Goal: Information Seeking & Learning: Find specific fact

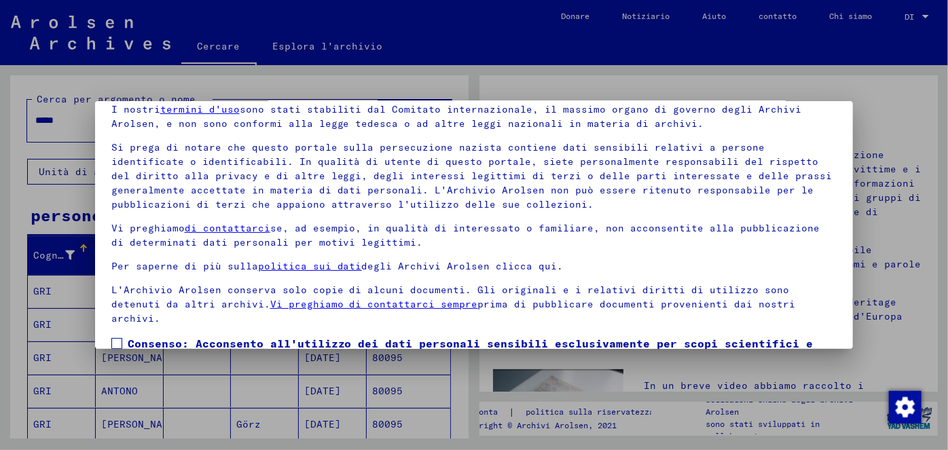
scroll to position [112, 0]
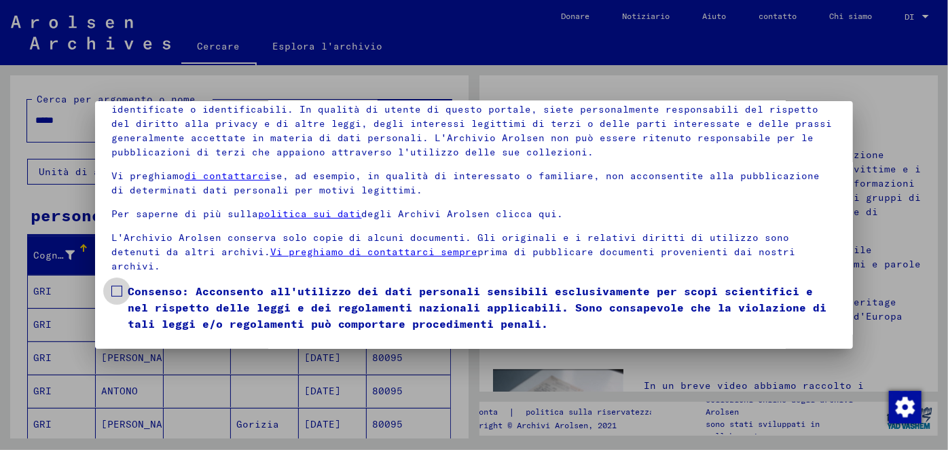
click at [121, 287] on span at bounding box center [116, 291] width 11 height 11
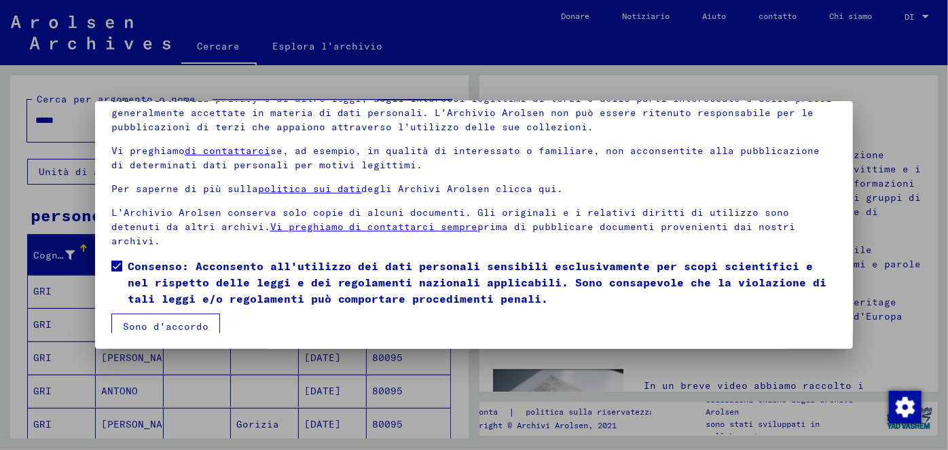
scroll to position [31, 0]
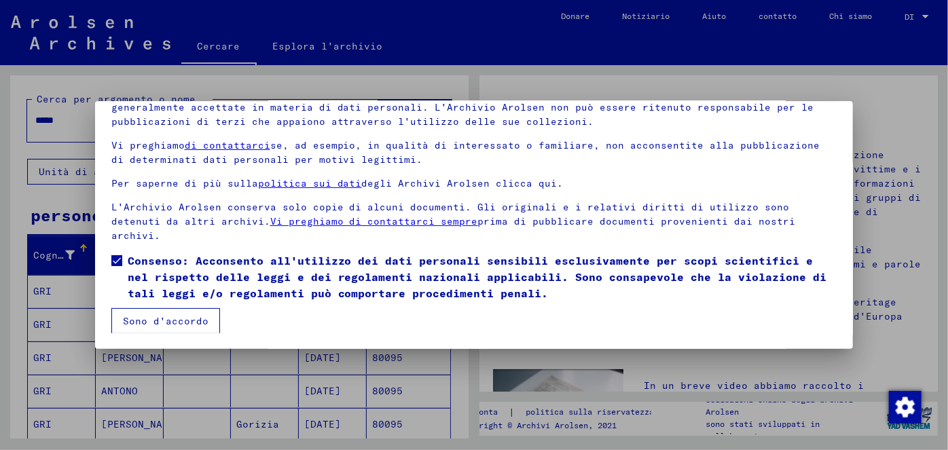
click at [170, 321] on font "Sono d'accordo" at bounding box center [166, 321] width 86 height 12
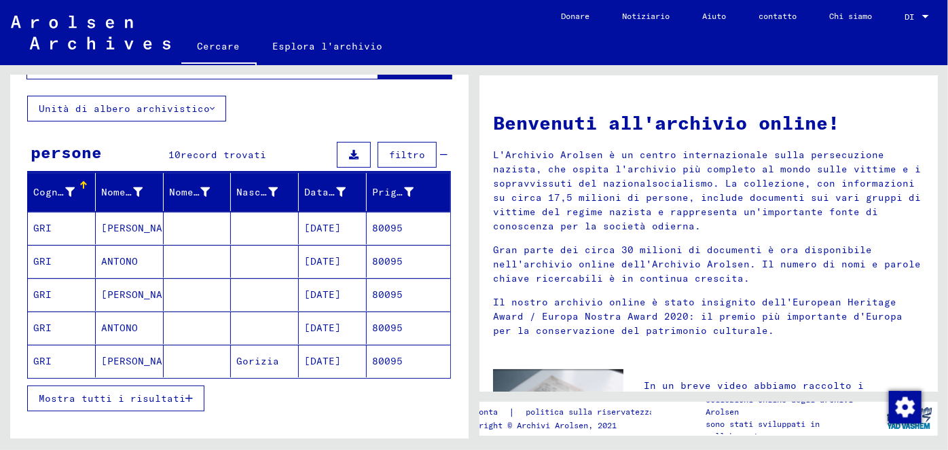
scroll to position [64, 0]
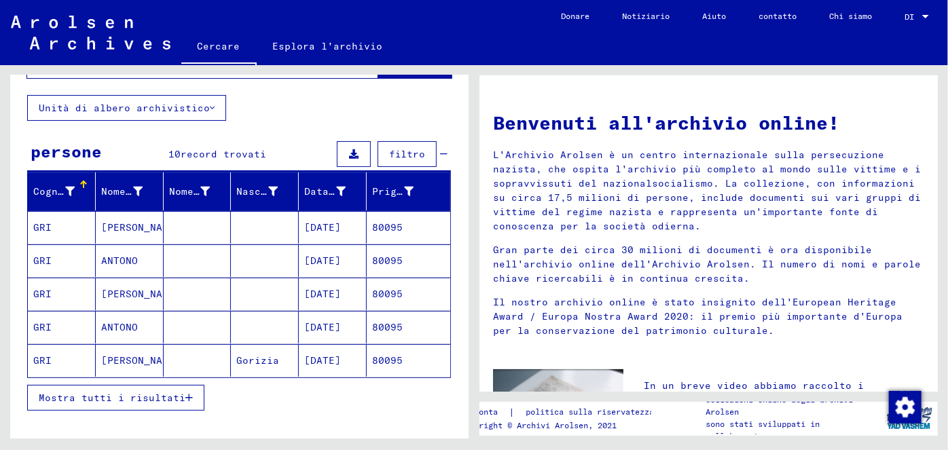
click at [321, 221] on font "[DATE]" at bounding box center [322, 227] width 37 height 12
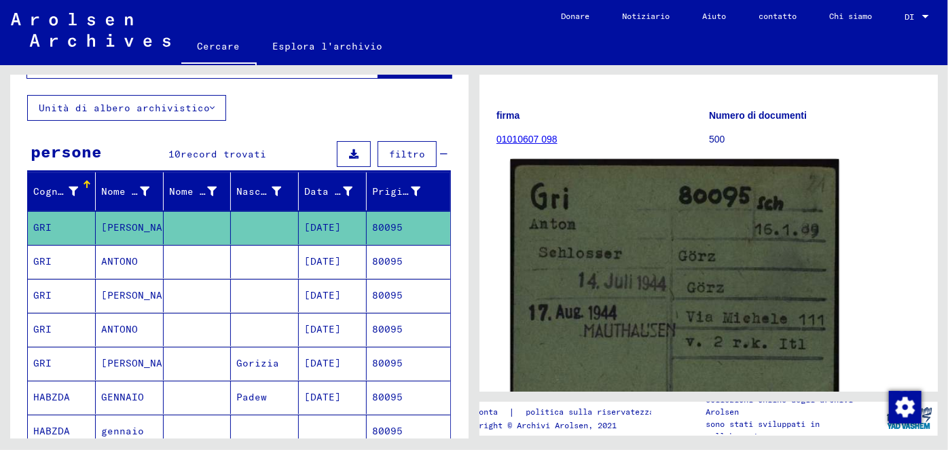
scroll to position [152, 0]
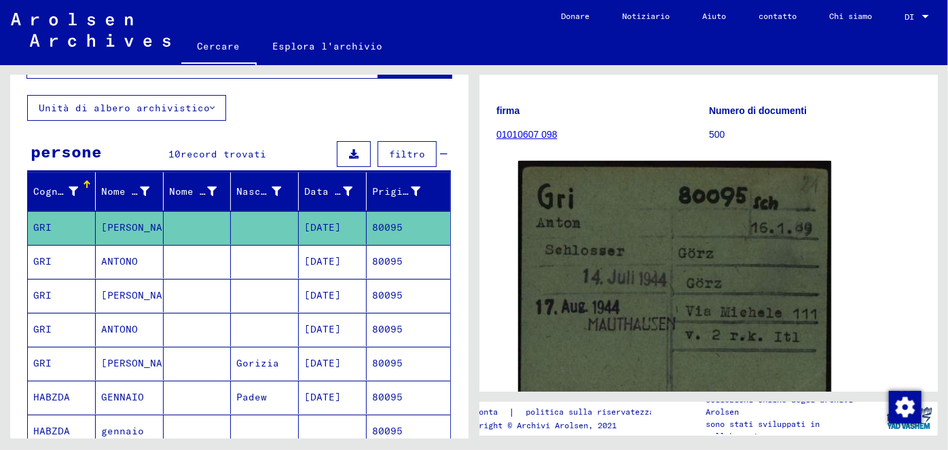
click at [332, 264] on font "[DATE]" at bounding box center [322, 261] width 37 height 12
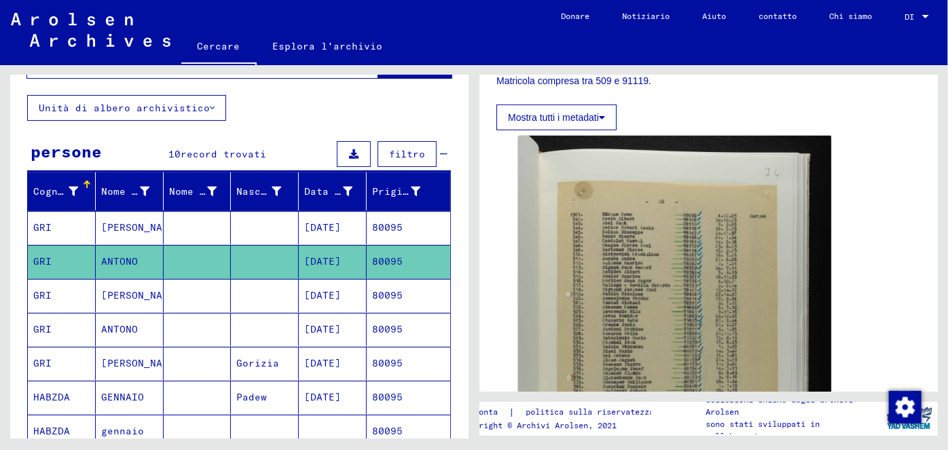
scroll to position [335, 0]
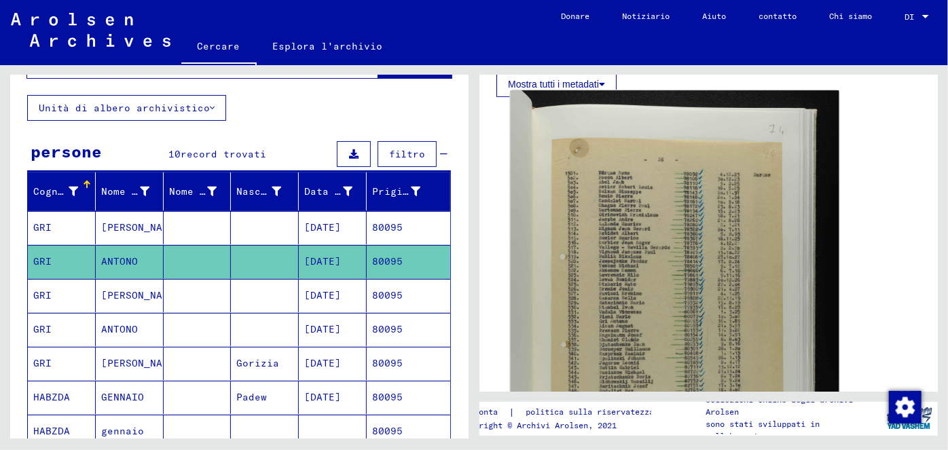
click at [699, 285] on img at bounding box center [674, 337] width 329 height 494
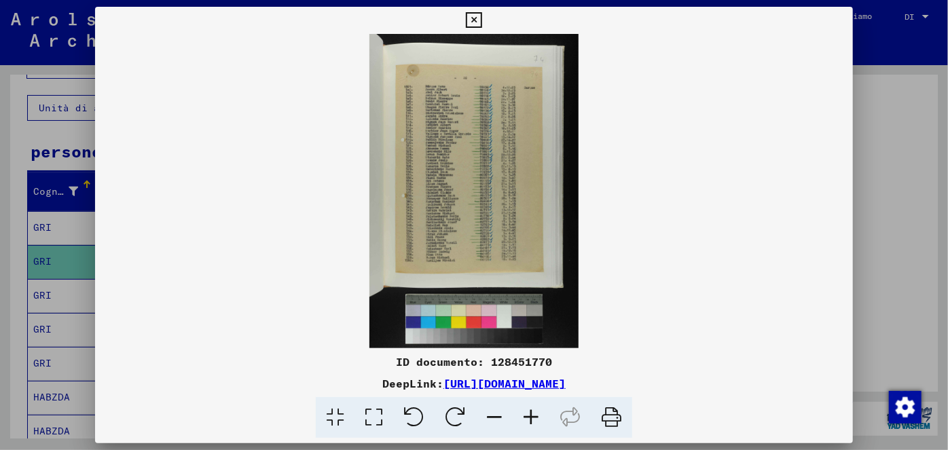
click at [530, 417] on icon at bounding box center [531, 417] width 37 height 41
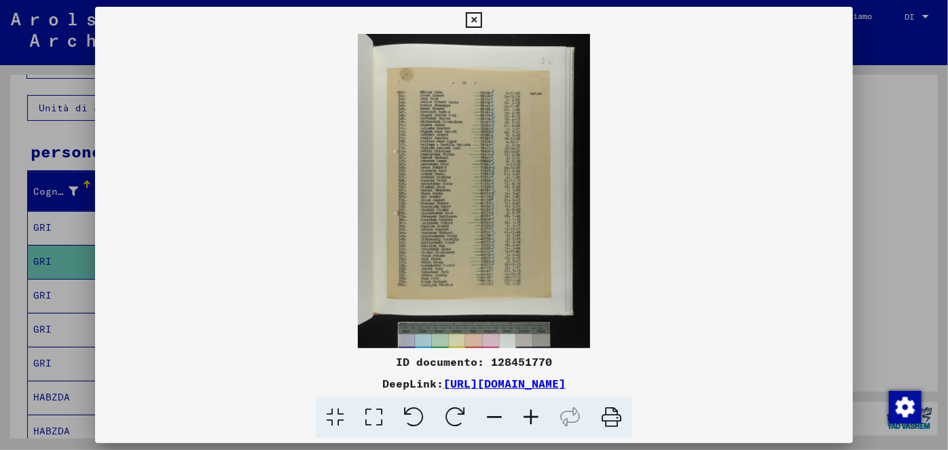
click at [530, 417] on icon at bounding box center [531, 417] width 37 height 41
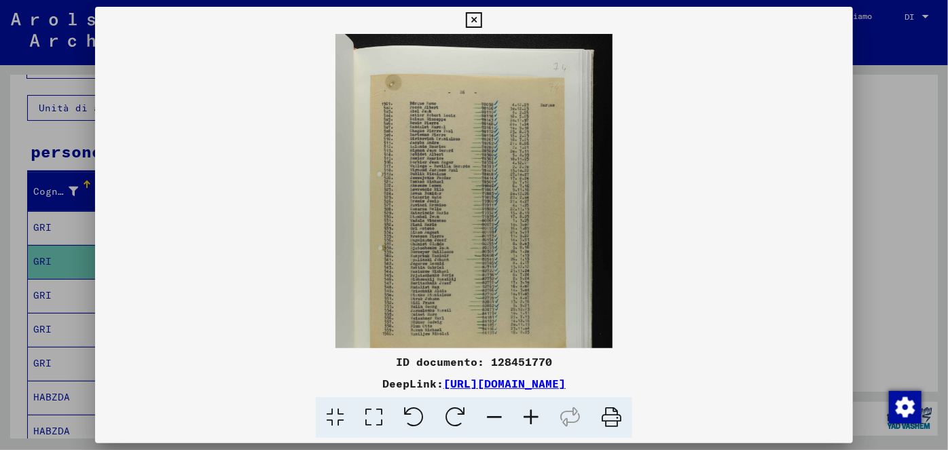
click at [530, 417] on icon at bounding box center [531, 417] width 37 height 41
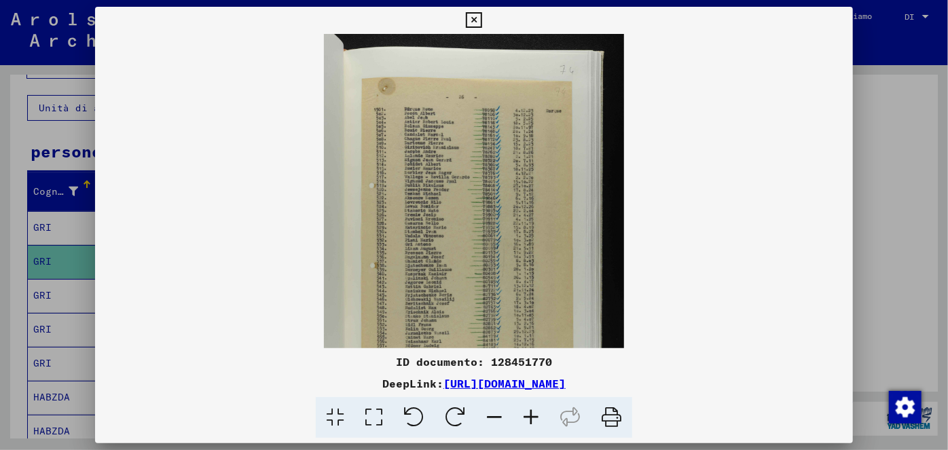
click at [530, 417] on icon at bounding box center [531, 417] width 37 height 41
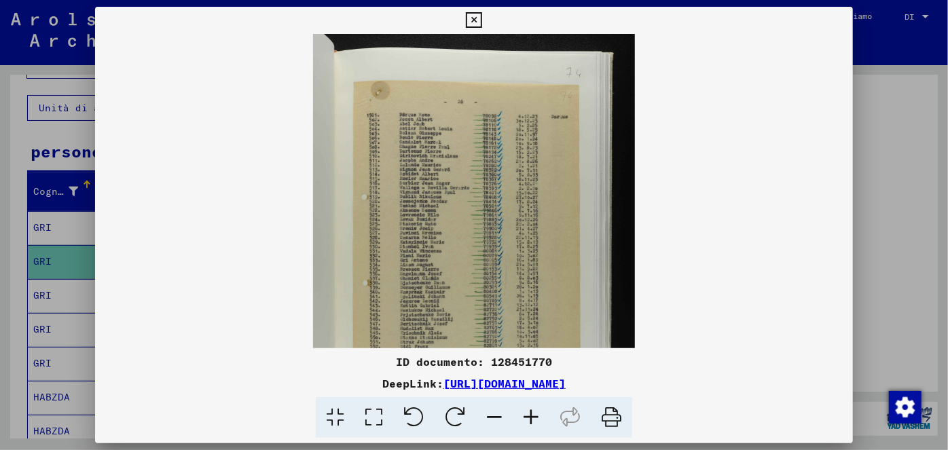
click at [530, 417] on icon at bounding box center [531, 417] width 37 height 41
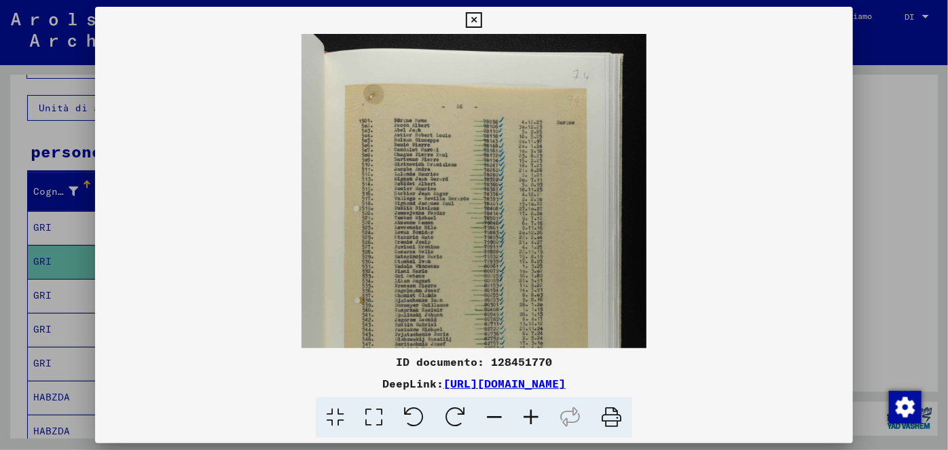
click at [530, 417] on icon at bounding box center [531, 417] width 37 height 41
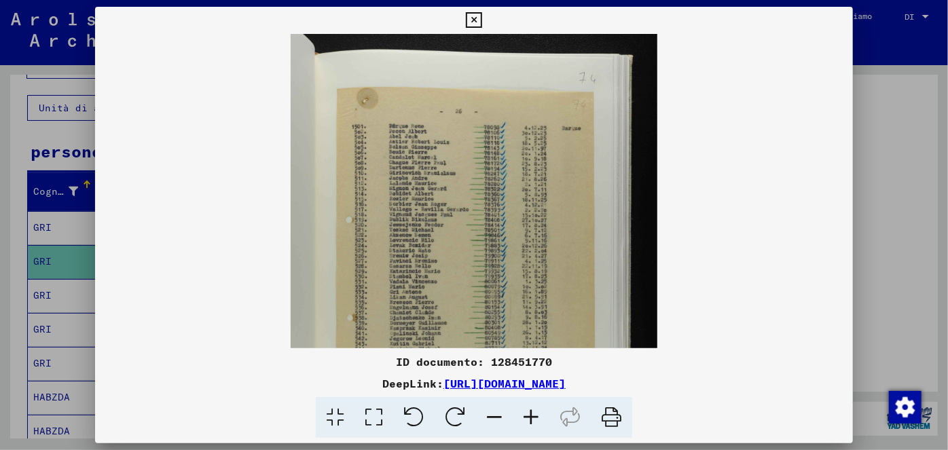
click at [529, 417] on icon at bounding box center [531, 417] width 37 height 41
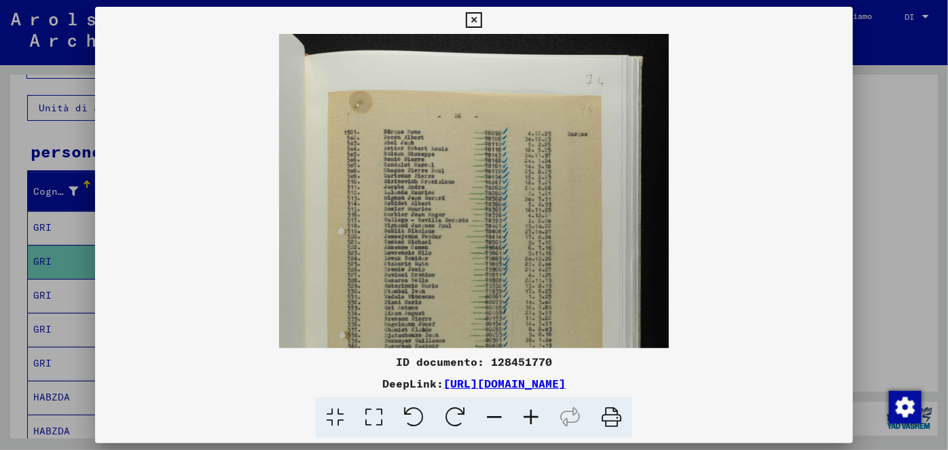
click at [529, 417] on icon at bounding box center [531, 417] width 37 height 41
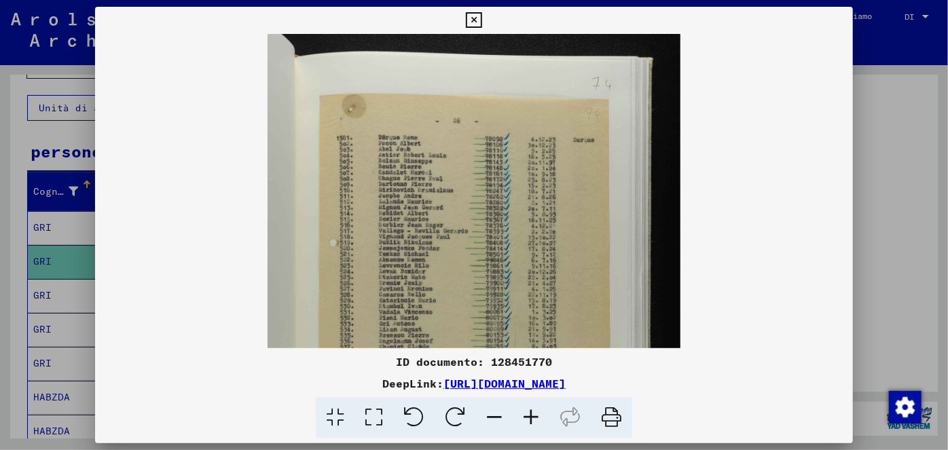
click at [529, 417] on icon at bounding box center [531, 417] width 37 height 41
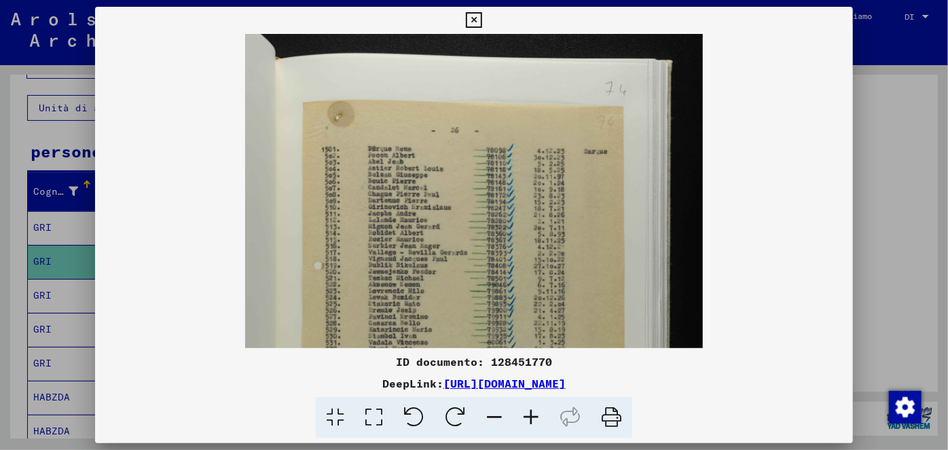
click at [529, 417] on icon at bounding box center [531, 417] width 37 height 41
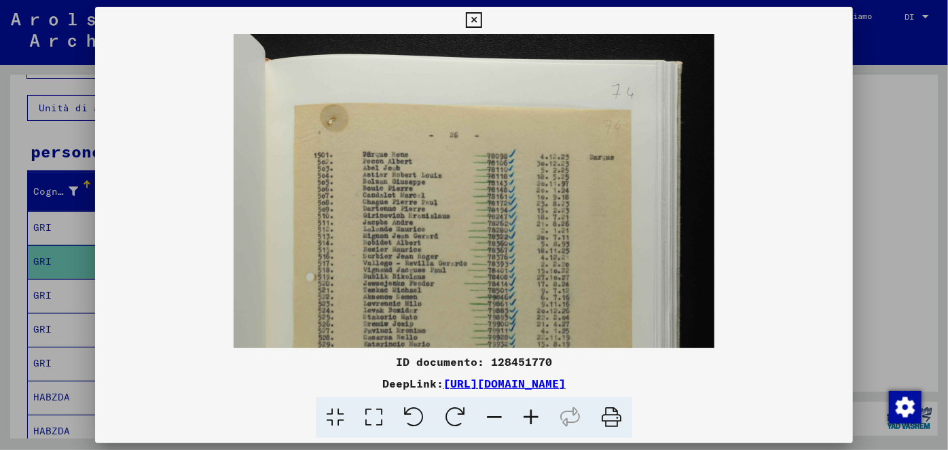
click at [529, 417] on icon at bounding box center [531, 417] width 37 height 41
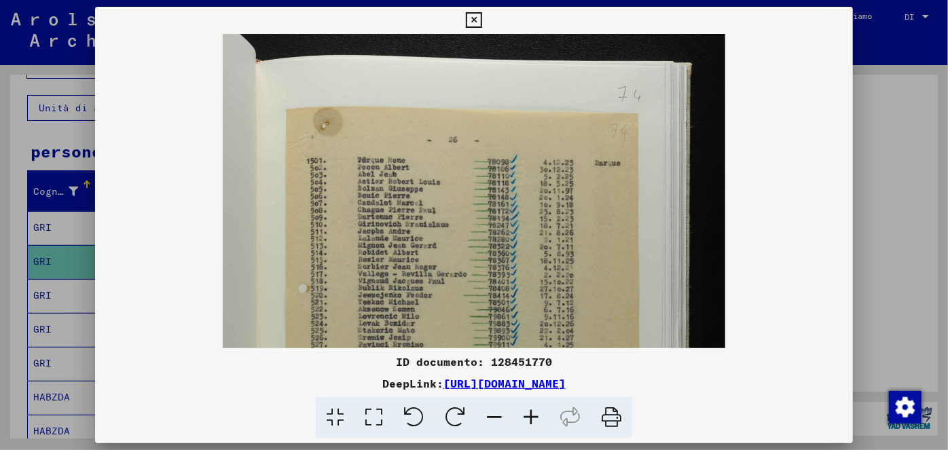
click at [529, 417] on icon at bounding box center [531, 417] width 37 height 41
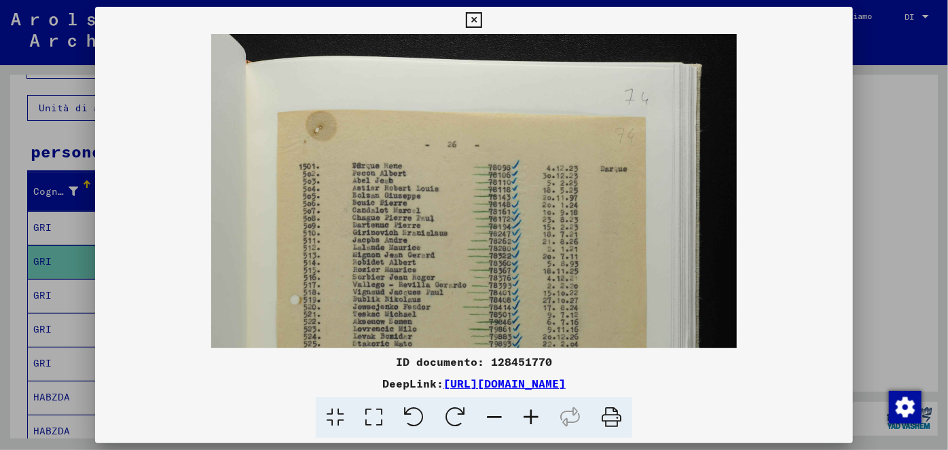
click at [529, 417] on icon at bounding box center [531, 417] width 37 height 41
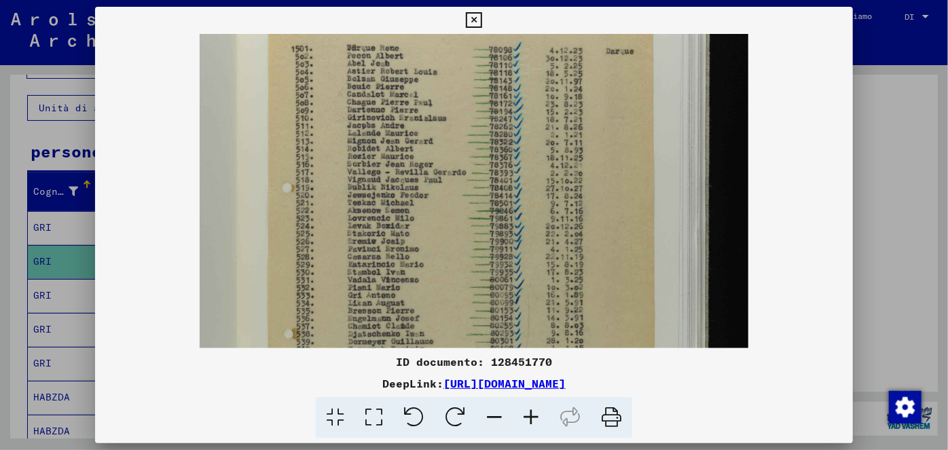
drag, startPoint x: 496, startPoint y: 270, endPoint x: 514, endPoint y: 147, distance: 124.3
click at [514, 147] on img at bounding box center [474, 322] width 548 height 824
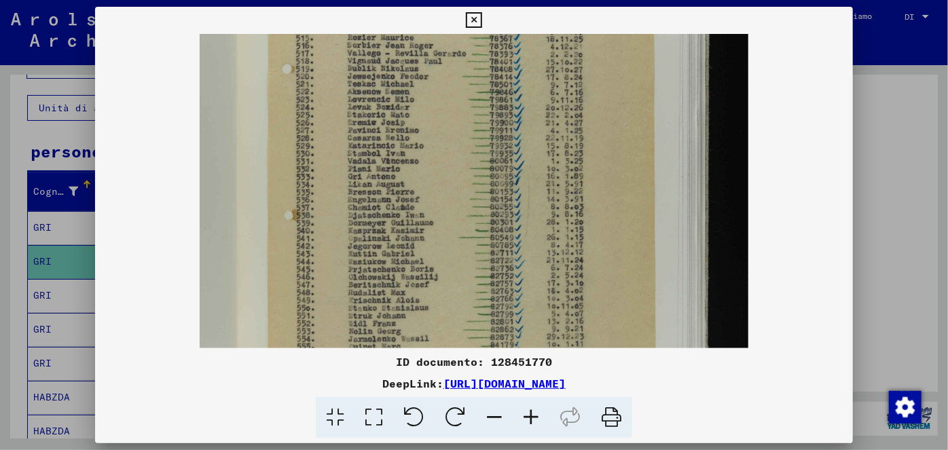
scroll to position [243, 0]
drag, startPoint x: 487, startPoint y: 314, endPoint x: 500, endPoint y: 194, distance: 120.9
click at [500, 194] on img at bounding box center [474, 203] width 548 height 824
click at [471, 16] on icon at bounding box center [474, 20] width 16 height 16
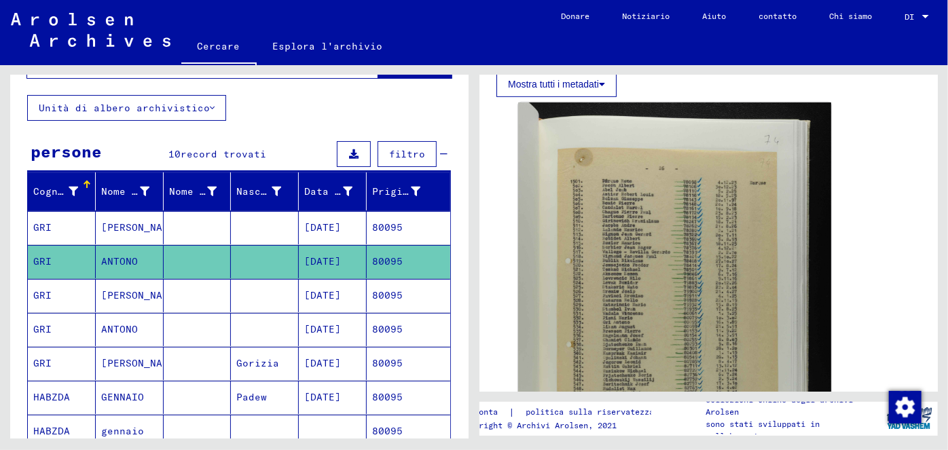
click at [341, 293] on font "[DATE]" at bounding box center [322, 295] width 37 height 12
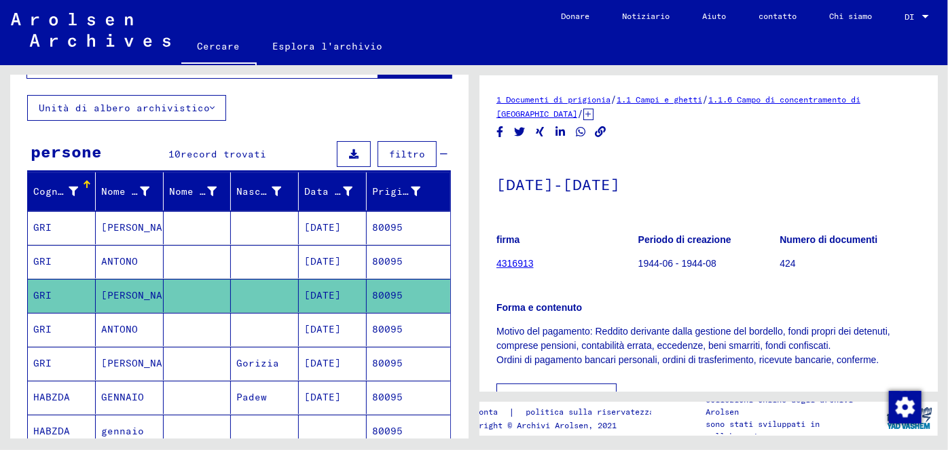
click at [341, 324] on font "[DATE]" at bounding box center [322, 329] width 37 height 12
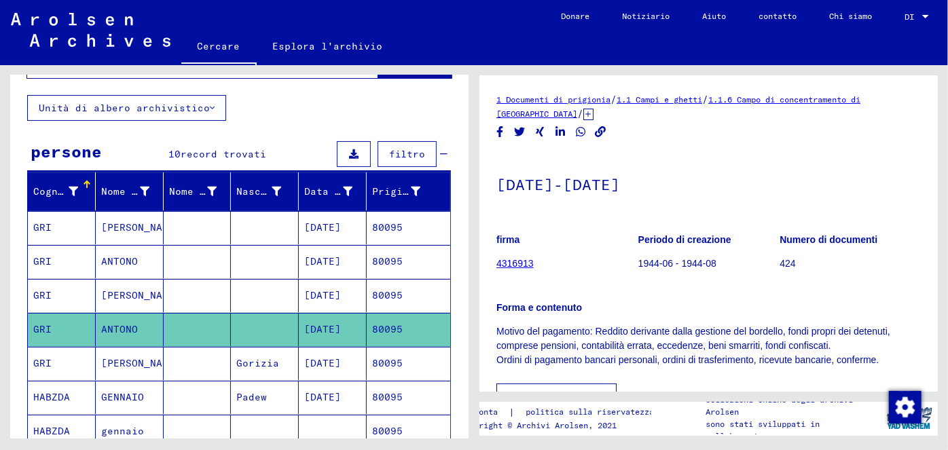
click at [341, 359] on font "[DATE]" at bounding box center [322, 363] width 37 height 12
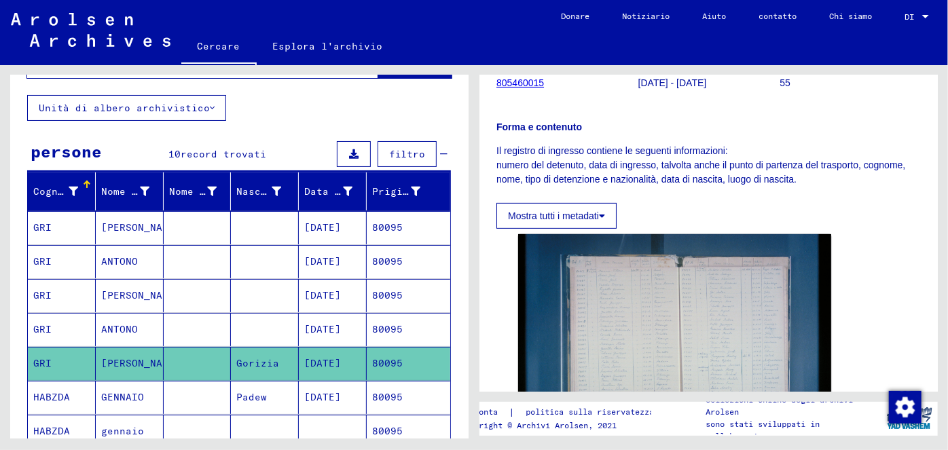
scroll to position [213, 0]
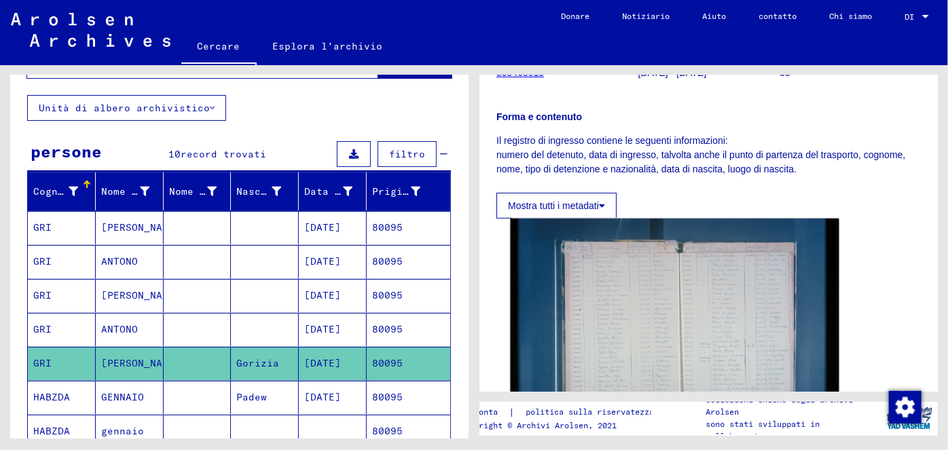
click at [681, 303] on img at bounding box center [674, 328] width 329 height 219
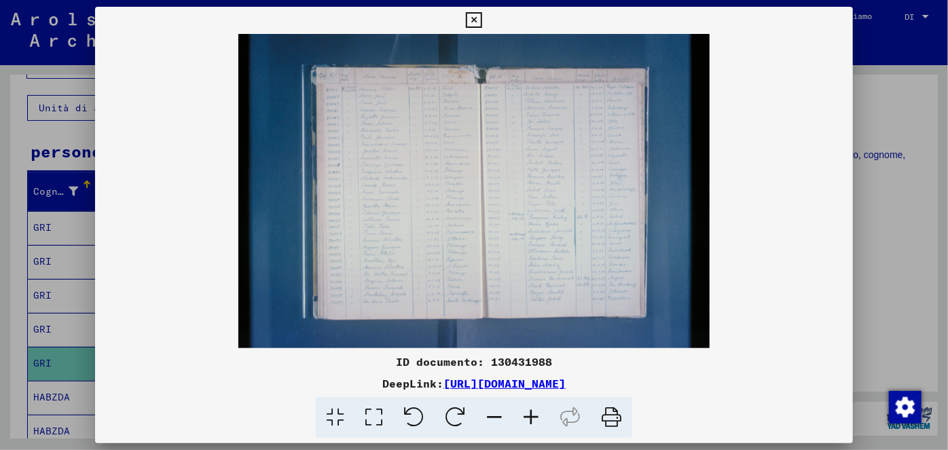
click at [533, 415] on icon at bounding box center [531, 417] width 37 height 41
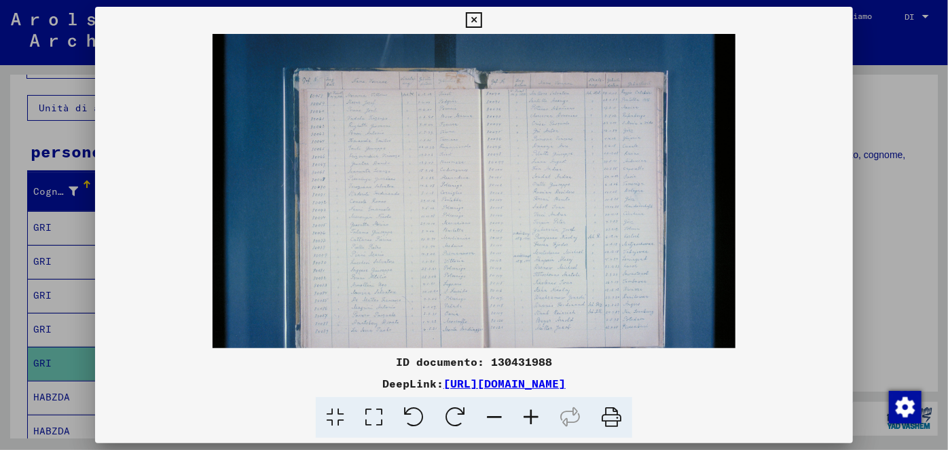
click at [533, 415] on icon at bounding box center [531, 417] width 37 height 41
click at [533, 414] on icon at bounding box center [531, 417] width 37 height 41
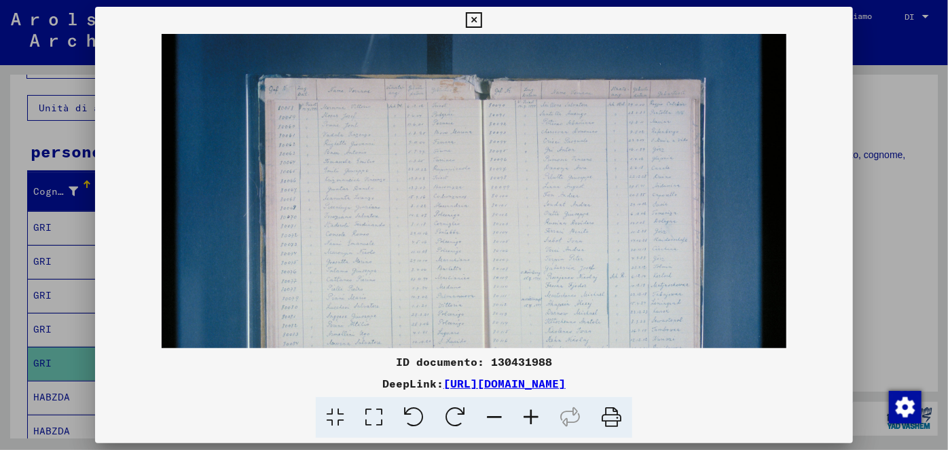
click at [533, 414] on icon at bounding box center [531, 417] width 37 height 41
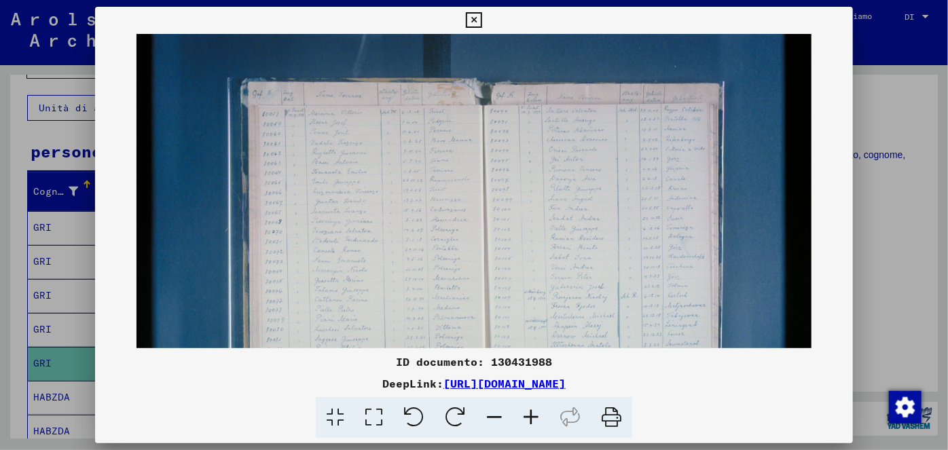
click at [533, 414] on icon at bounding box center [531, 417] width 37 height 41
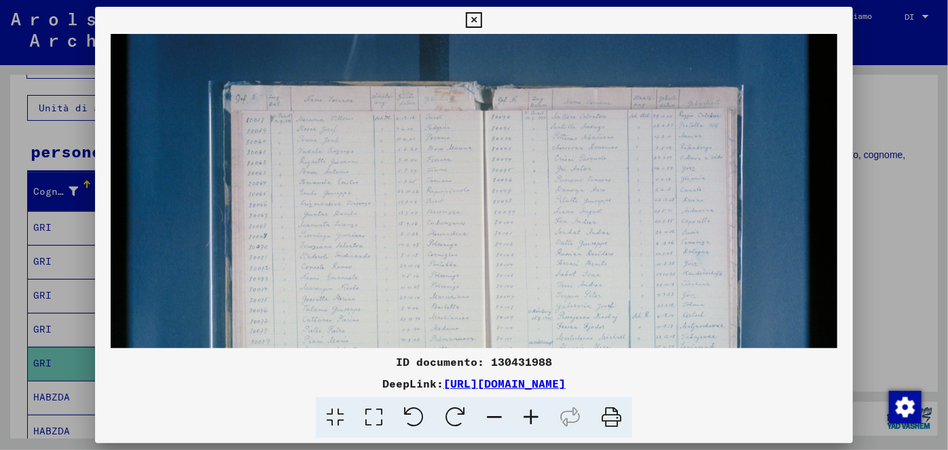
click at [533, 414] on icon at bounding box center [531, 417] width 37 height 41
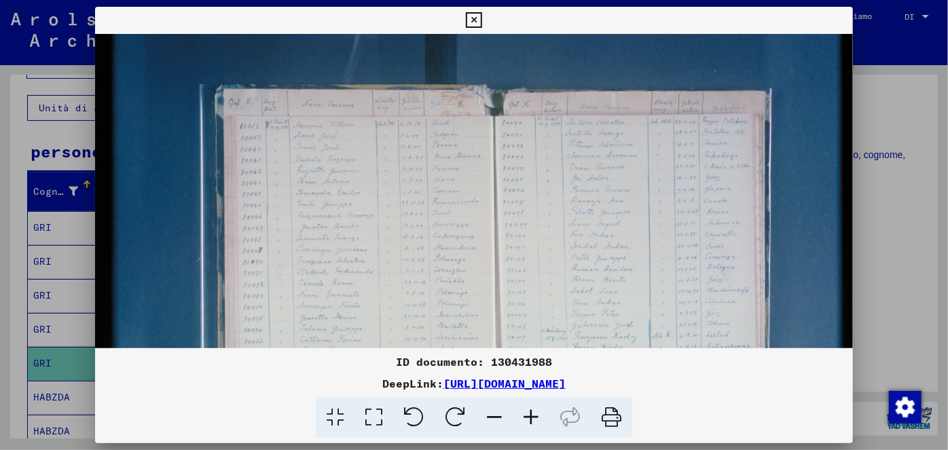
click at [533, 414] on icon at bounding box center [531, 417] width 37 height 41
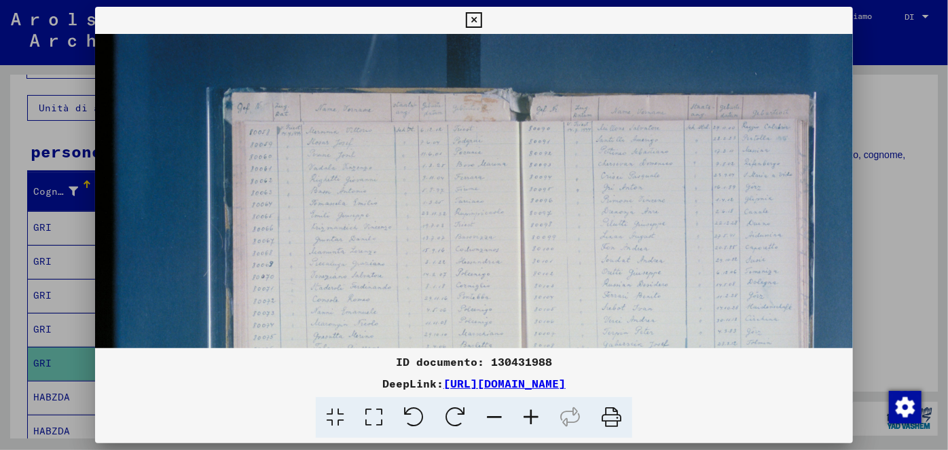
click at [533, 414] on icon at bounding box center [531, 417] width 37 height 41
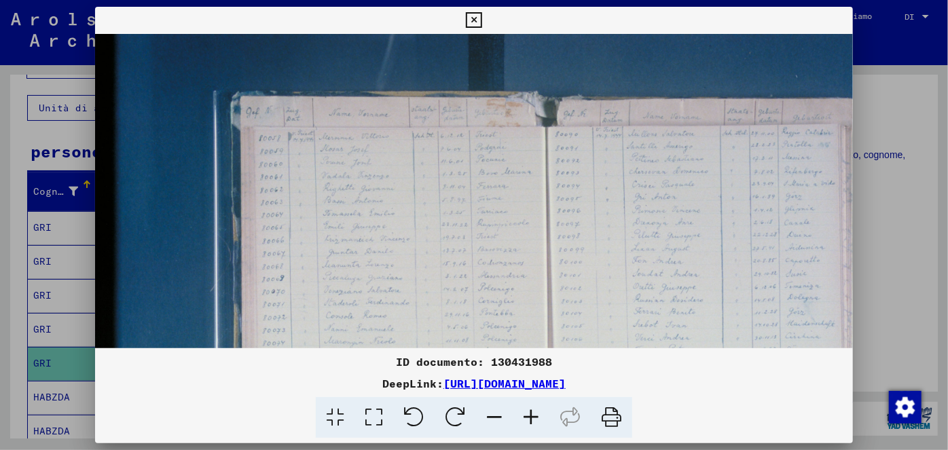
click at [533, 414] on icon at bounding box center [531, 417] width 37 height 41
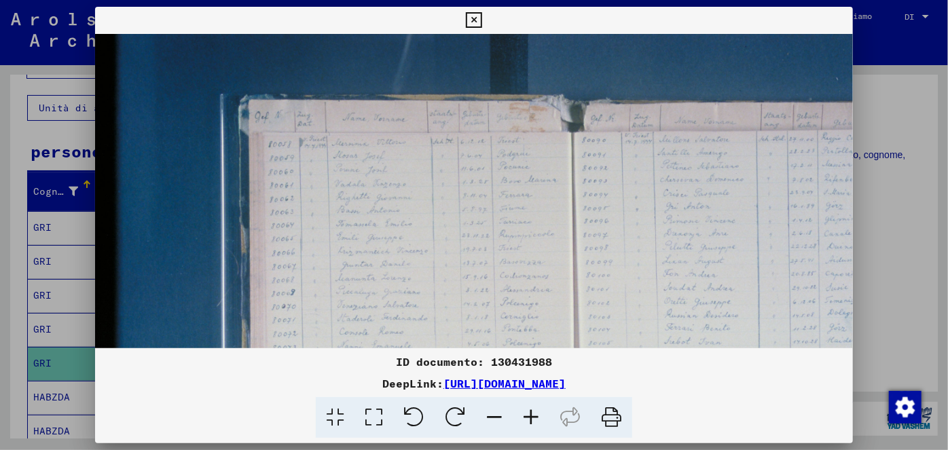
click at [533, 414] on icon at bounding box center [531, 417] width 37 height 41
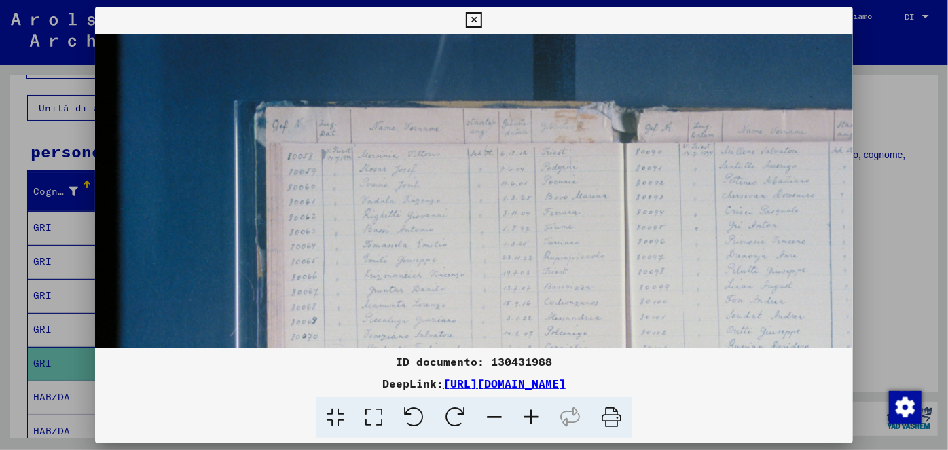
click at [533, 414] on icon at bounding box center [531, 417] width 37 height 41
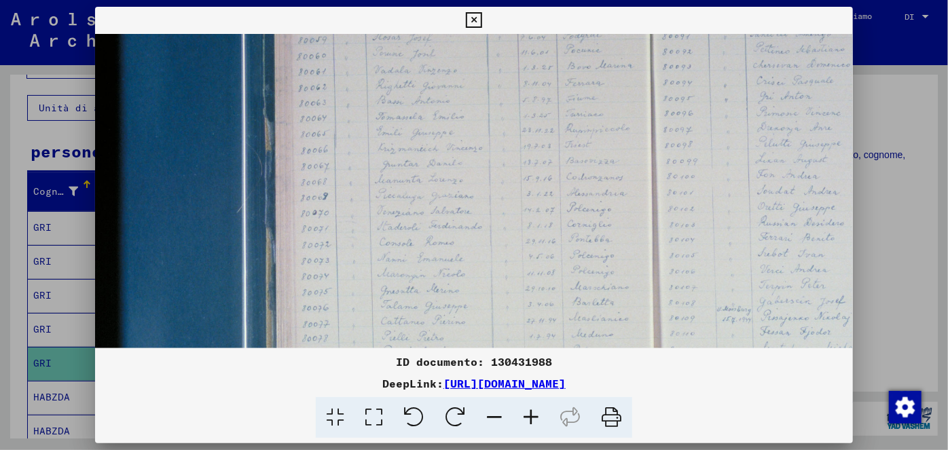
scroll to position [147, 0]
drag, startPoint x: 535, startPoint y: 296, endPoint x: 563, endPoint y: 149, distance: 149.2
click at [563, 149] on img at bounding box center [637, 248] width 1084 height 722
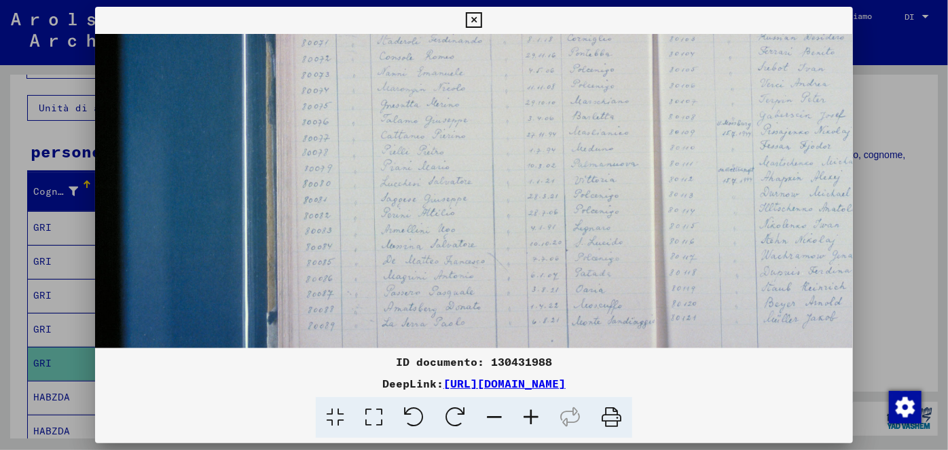
scroll to position [325, 0]
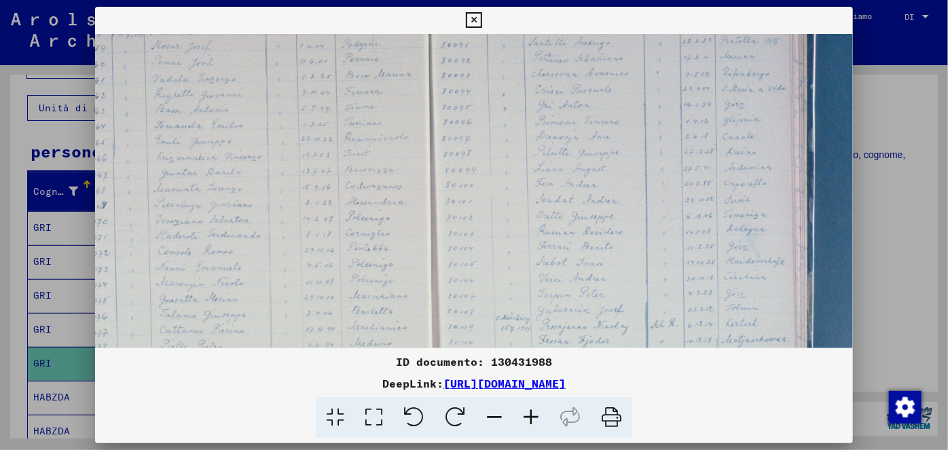
drag, startPoint x: 531, startPoint y: 306, endPoint x: 346, endPoint y: 322, distance: 185.5
click at [346, 322] on img at bounding box center [416, 265] width 1084 height 722
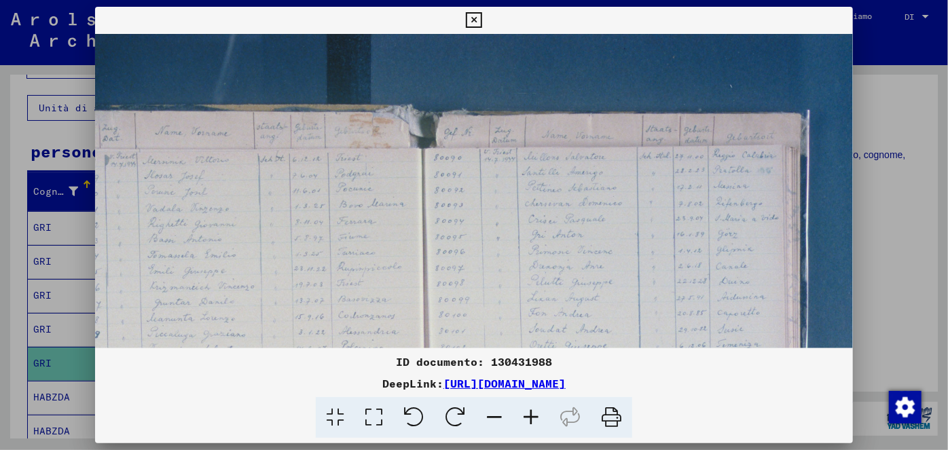
scroll to position [0, 228]
drag, startPoint x: 571, startPoint y: 133, endPoint x: 563, endPoint y: 273, distance: 140.2
click at [563, 273] on img at bounding box center [409, 395] width 1084 height 722
click at [537, 416] on icon at bounding box center [531, 417] width 37 height 41
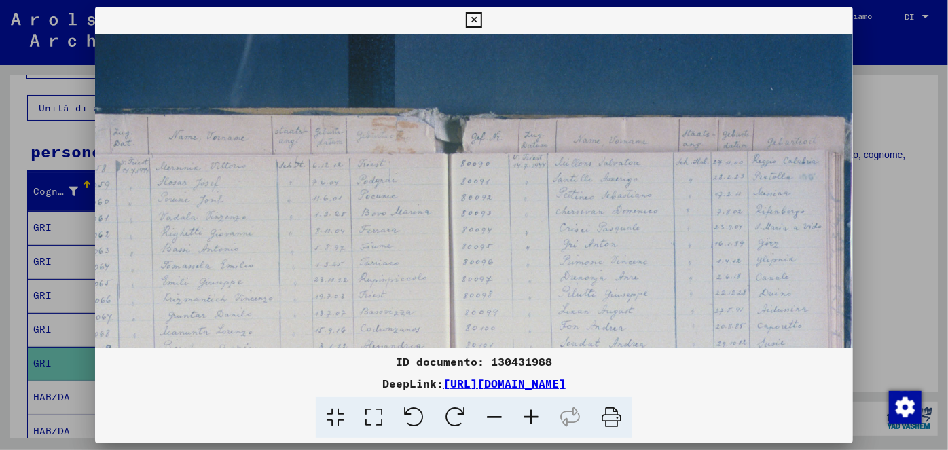
click at [537, 416] on icon at bounding box center [531, 417] width 37 height 41
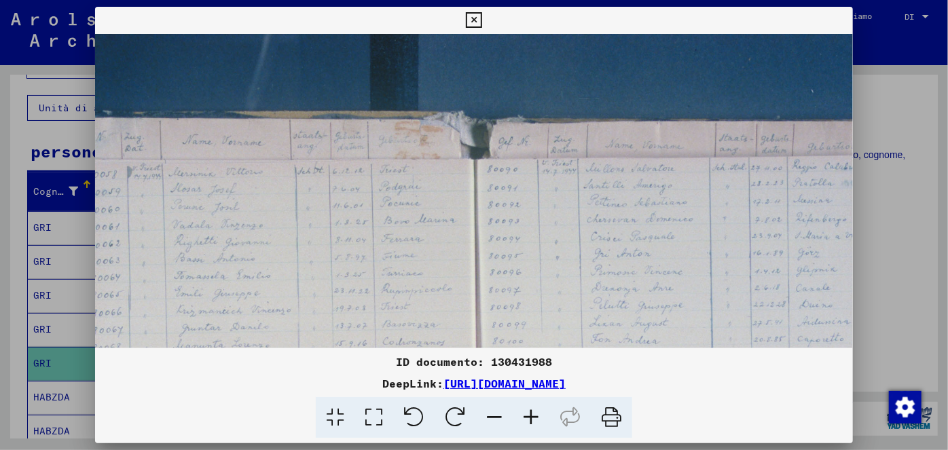
click at [537, 416] on icon at bounding box center [531, 417] width 37 height 41
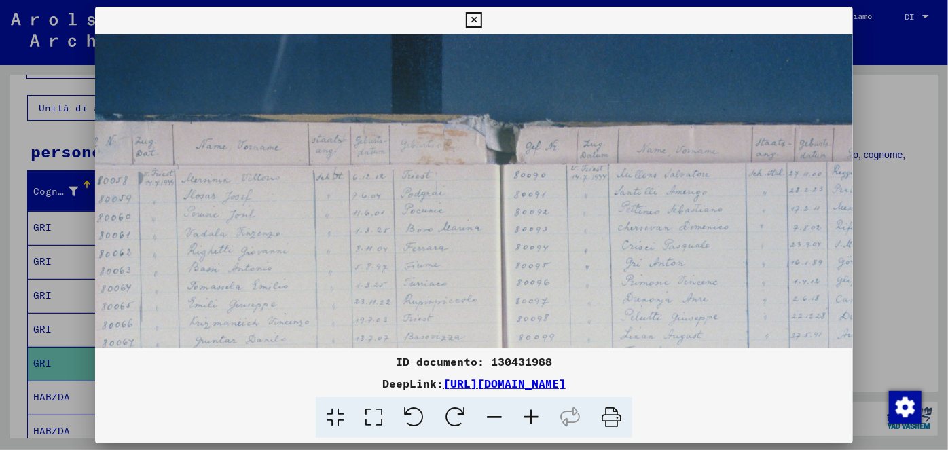
click at [536, 416] on icon at bounding box center [531, 417] width 37 height 41
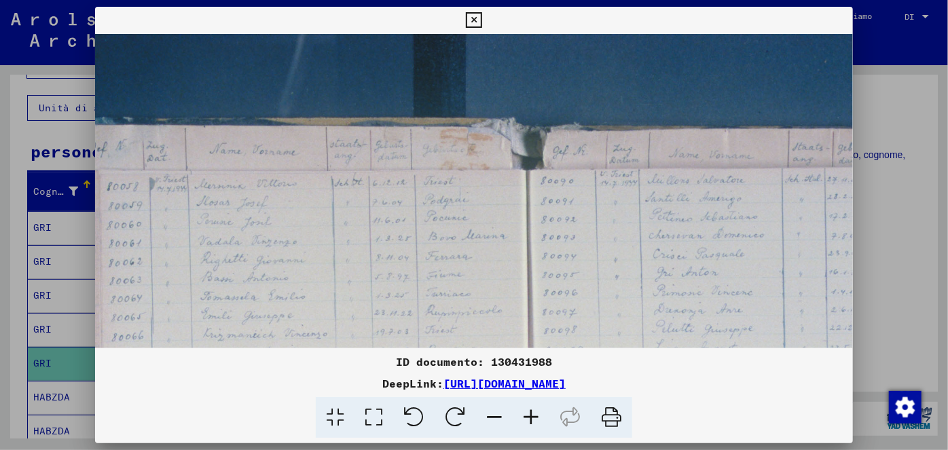
click at [474, 20] on icon at bounding box center [474, 20] width 16 height 16
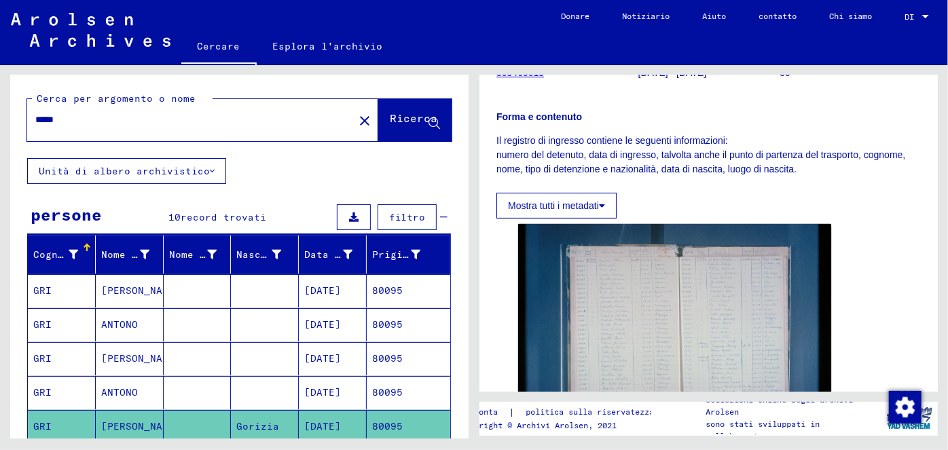
scroll to position [0, 0]
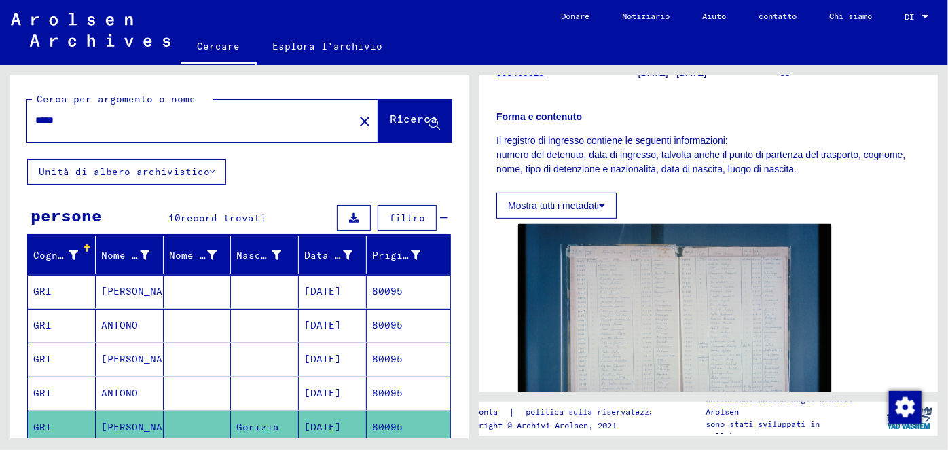
drag, startPoint x: 68, startPoint y: 118, endPoint x: 31, endPoint y: 117, distance: 37.4
click at [31, 117] on div "*****" at bounding box center [186, 120] width 319 height 31
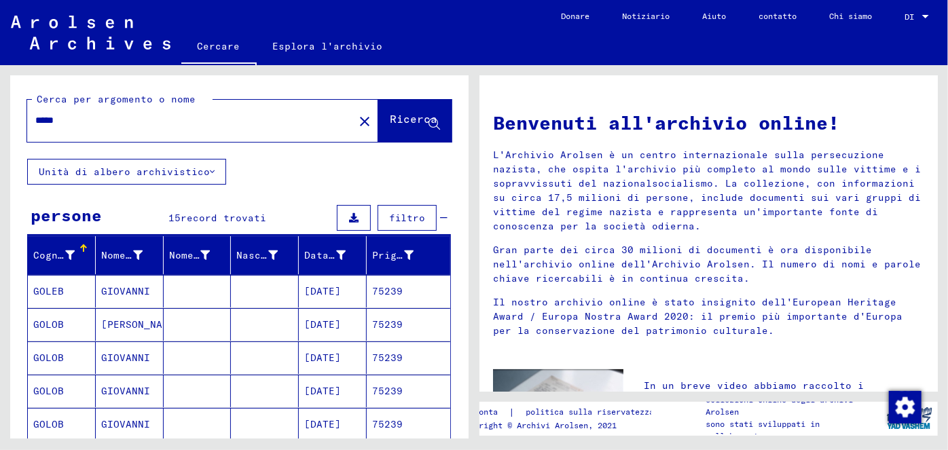
click at [339, 289] on font "[DATE]" at bounding box center [322, 291] width 37 height 12
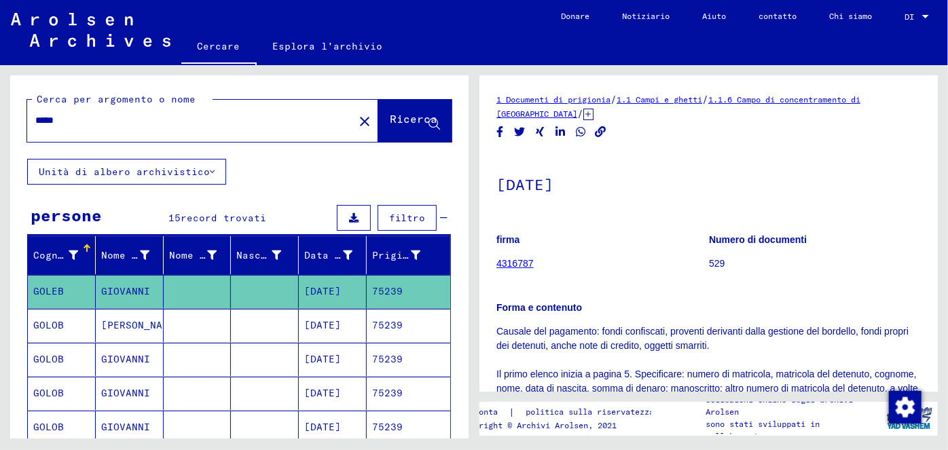
click at [326, 321] on font "[DATE]" at bounding box center [322, 325] width 37 height 12
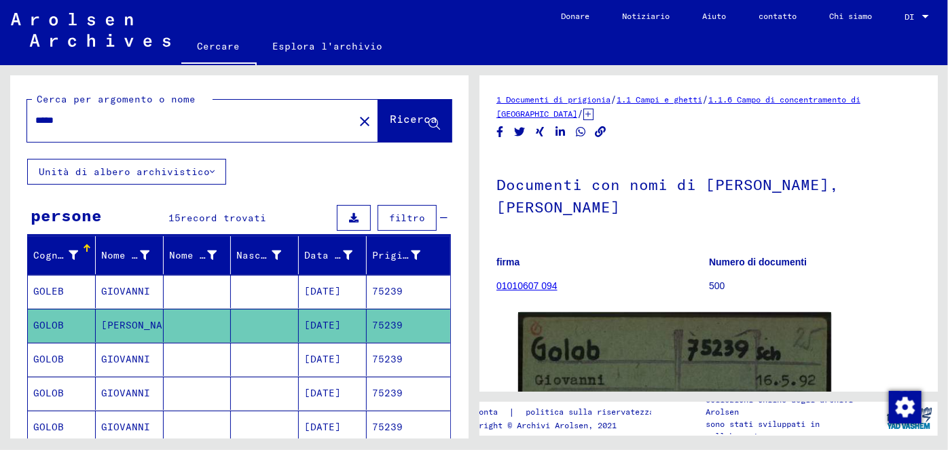
drag, startPoint x: 88, startPoint y: 124, endPoint x: 21, endPoint y: 122, distance: 66.6
click at [21, 122] on div "Cerca per argomento o nome ***** close Ricerca" at bounding box center [239, 117] width 459 height 84
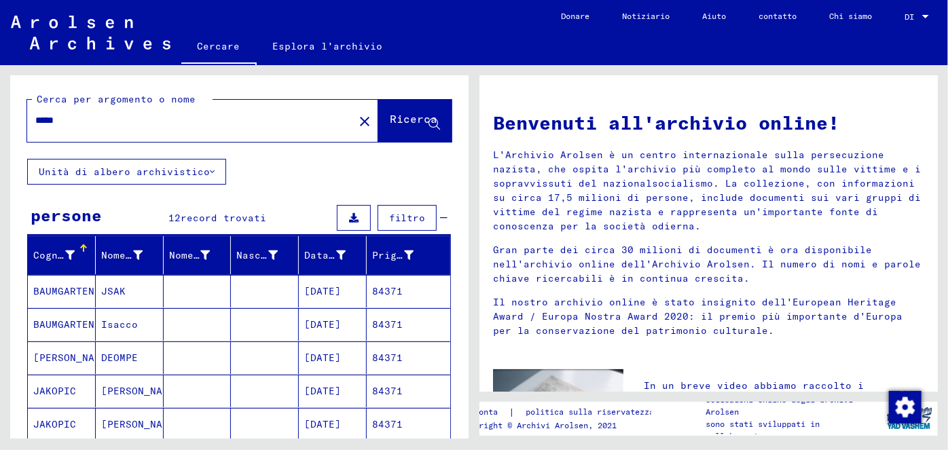
click at [340, 388] on font "[DATE]" at bounding box center [322, 391] width 37 height 12
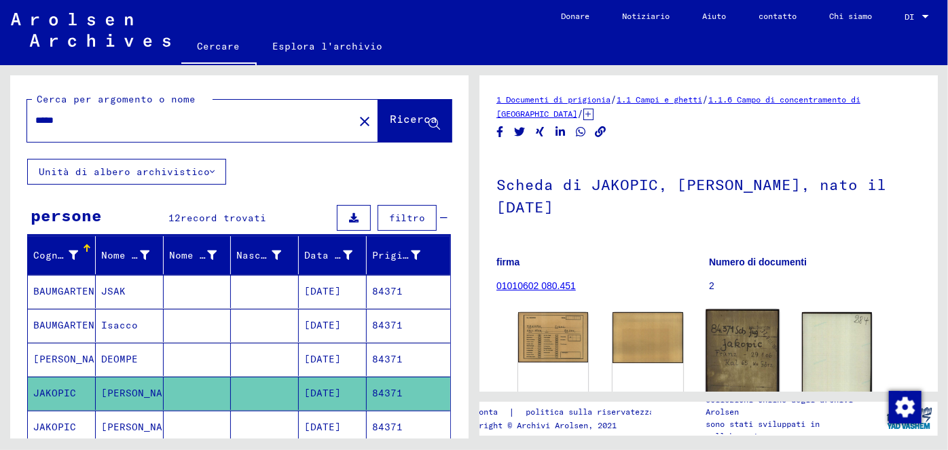
click at [735, 320] on img at bounding box center [742, 361] width 73 height 103
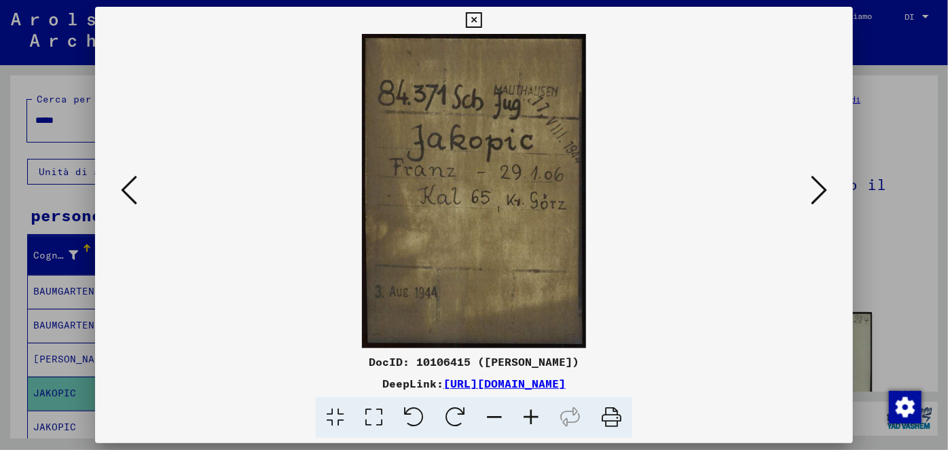
click at [474, 16] on icon at bounding box center [474, 20] width 16 height 16
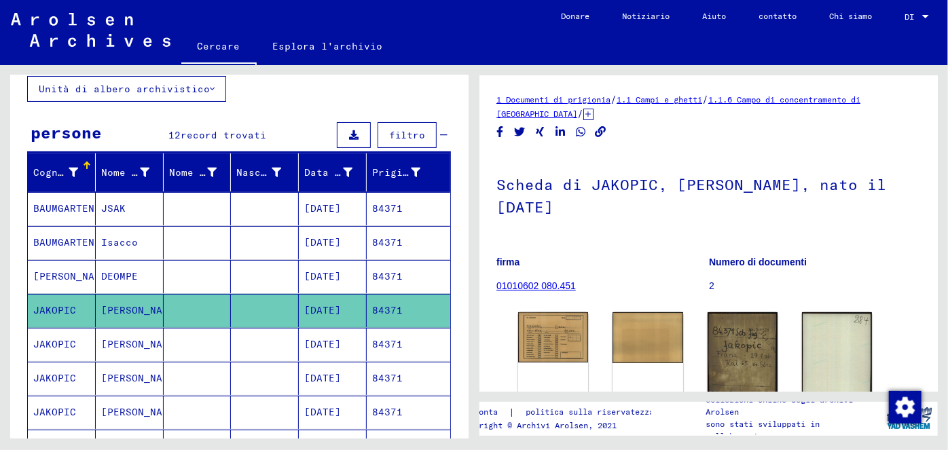
scroll to position [84, 0]
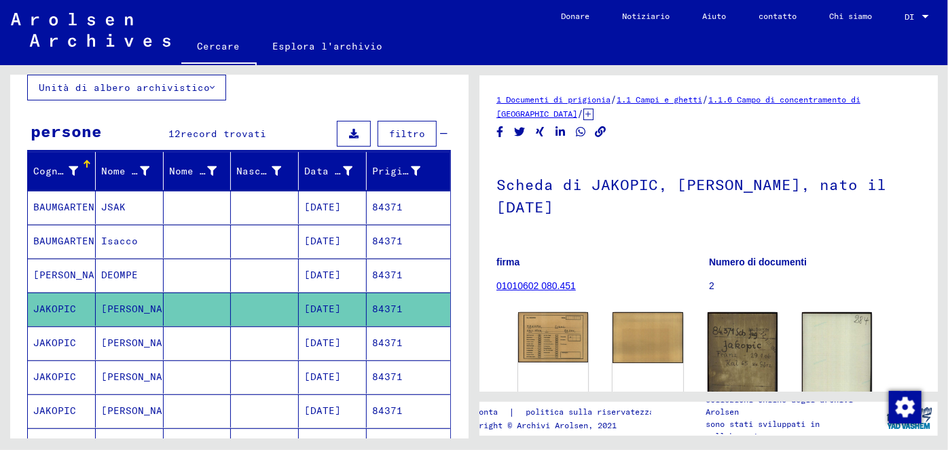
click at [372, 332] on mat-cell "84371" at bounding box center [409, 343] width 84 height 33
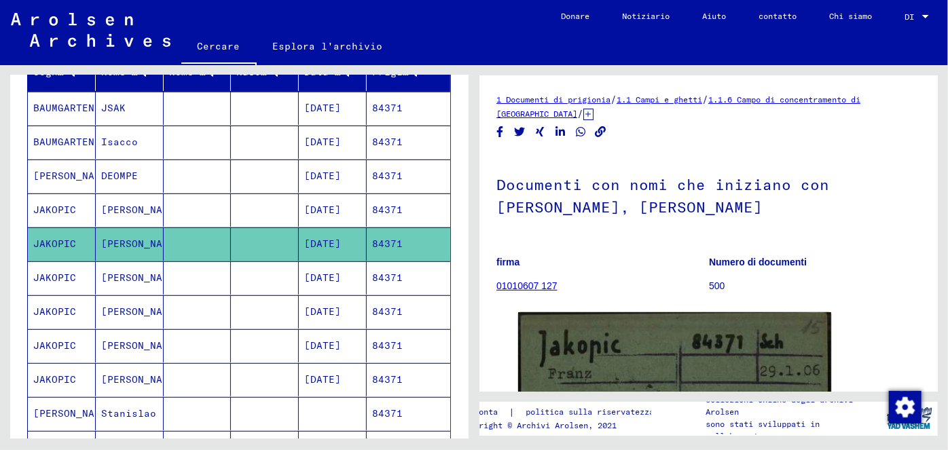
scroll to position [196, 0]
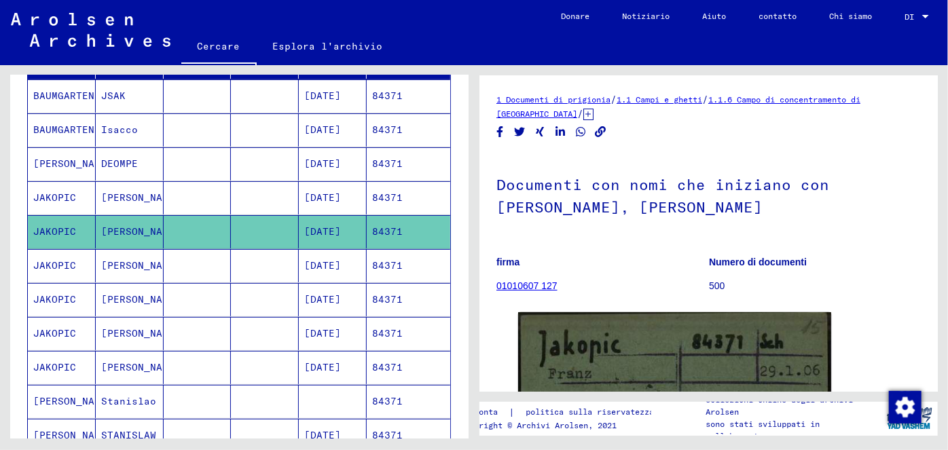
click at [374, 260] on font "84371" at bounding box center [387, 266] width 31 height 12
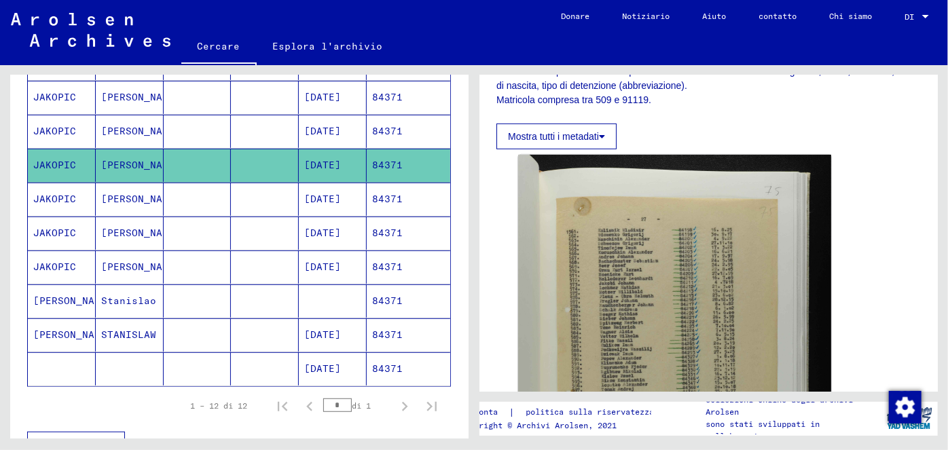
scroll to position [304, 0]
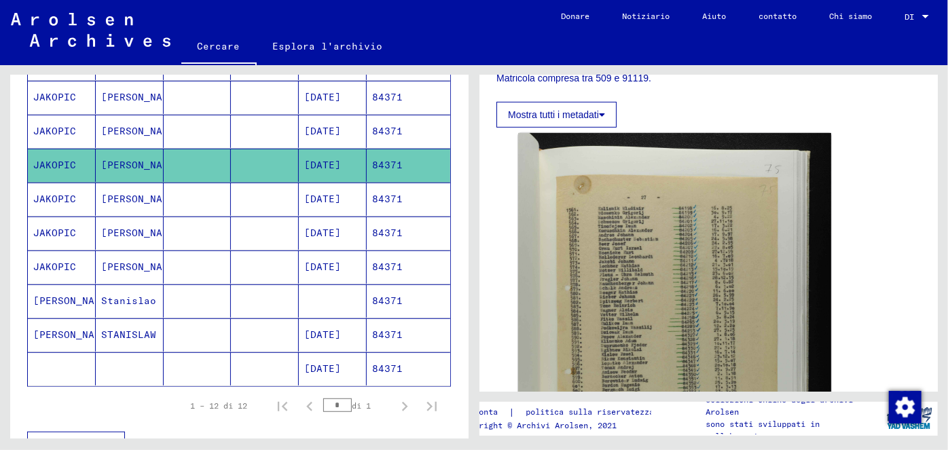
click at [378, 198] on font "84371" at bounding box center [387, 199] width 31 height 12
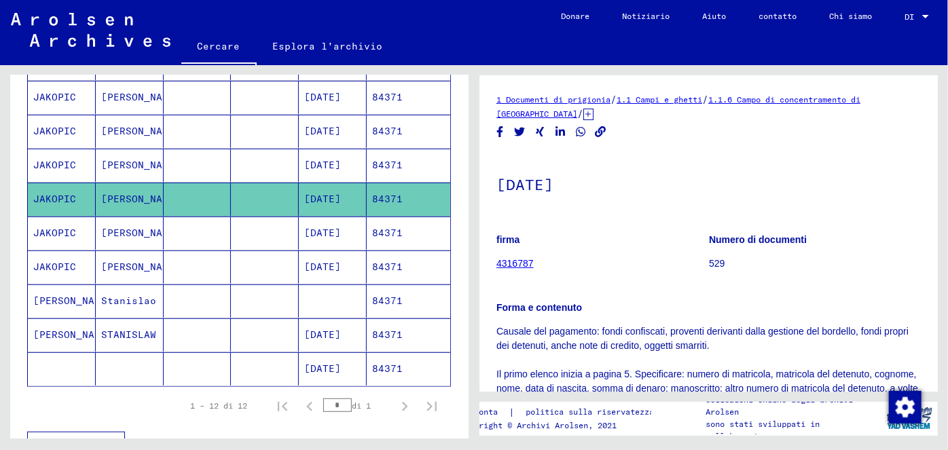
click at [391, 236] on font "84371" at bounding box center [387, 233] width 31 height 14
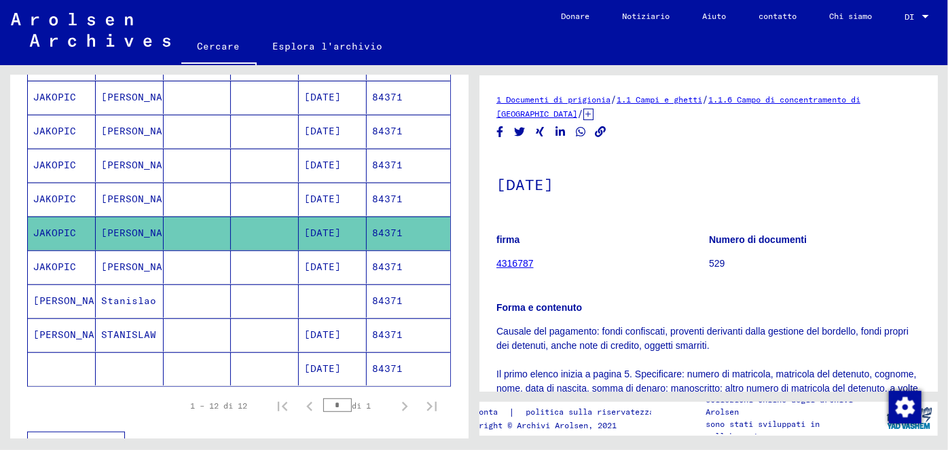
click at [388, 267] on font "84371" at bounding box center [387, 267] width 31 height 12
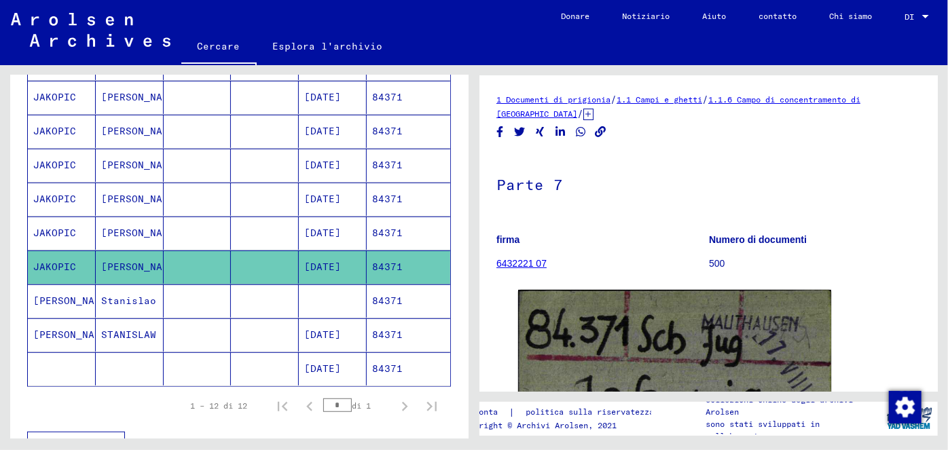
click at [404, 194] on mat-cell "84371" at bounding box center [409, 199] width 84 height 33
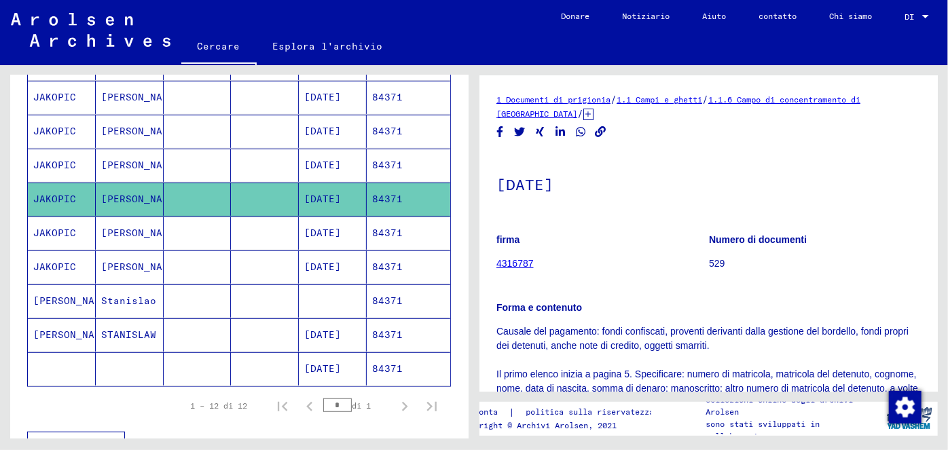
click at [400, 164] on mat-cell "84371" at bounding box center [409, 165] width 84 height 33
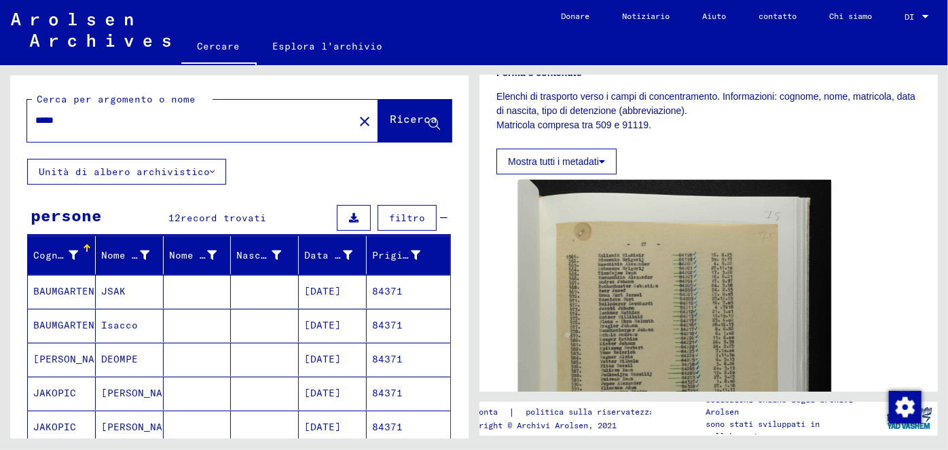
drag, startPoint x: 68, startPoint y: 113, endPoint x: 30, endPoint y: 118, distance: 38.3
click at [30, 118] on div "*****" at bounding box center [186, 120] width 319 height 31
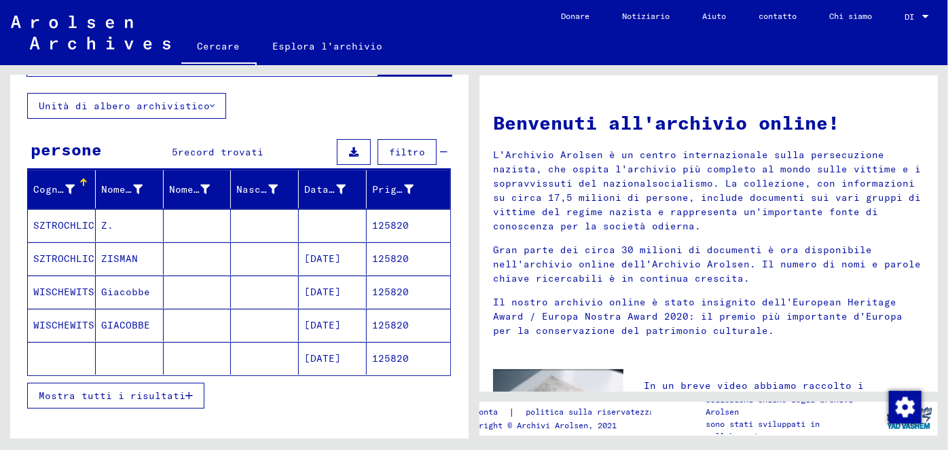
scroll to position [67, 0]
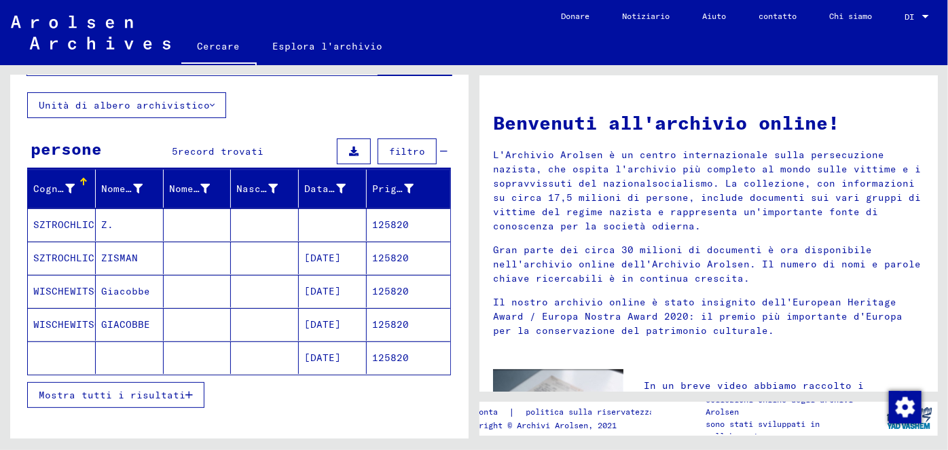
click at [185, 393] on icon "button" at bounding box center [188, 396] width 7 height 10
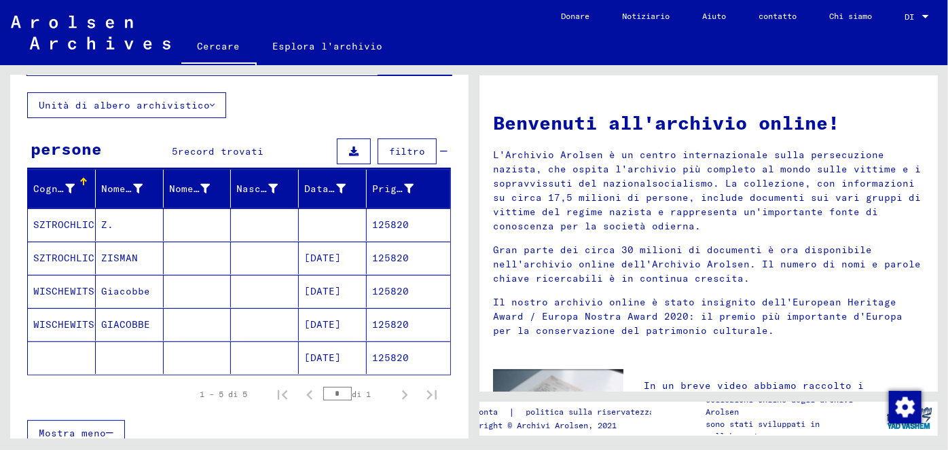
scroll to position [0, 0]
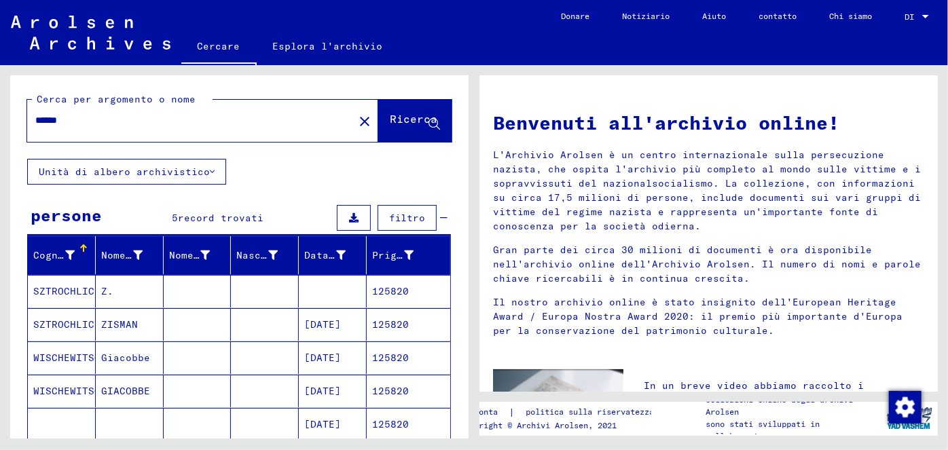
drag, startPoint x: 77, startPoint y: 122, endPoint x: 0, endPoint y: 109, distance: 78.5
click at [0, 109] on div "Cerca per argomento o nome ****** close Ricerca Unità di albero archivistico pe…" at bounding box center [237, 252] width 474 height 374
type input "**********"
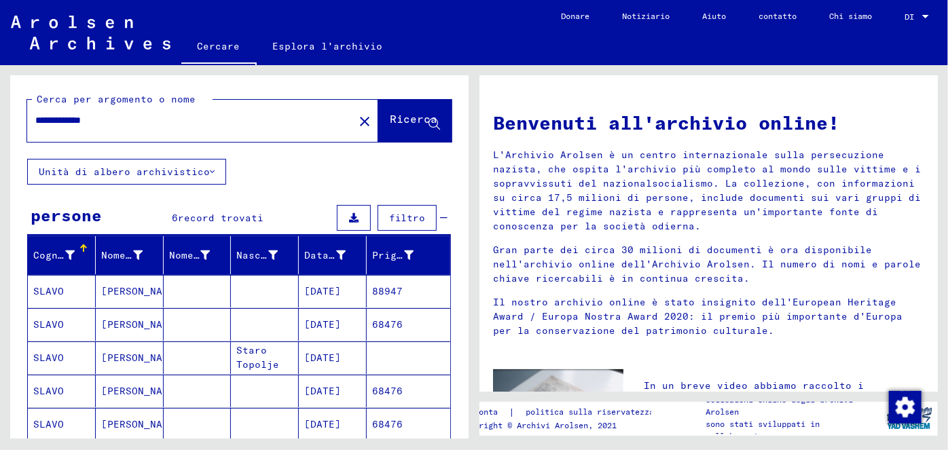
click at [341, 290] on font "[DATE]" at bounding box center [322, 291] width 37 height 12
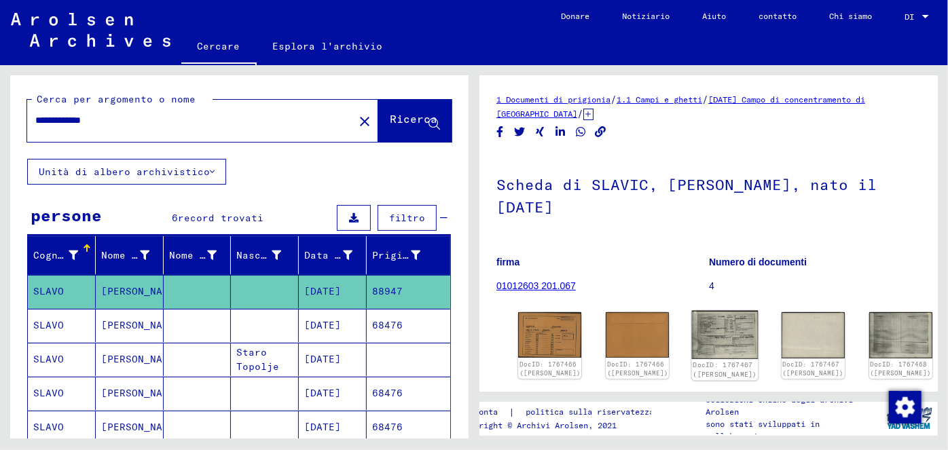
click at [692, 311] on img at bounding box center [725, 335] width 67 height 48
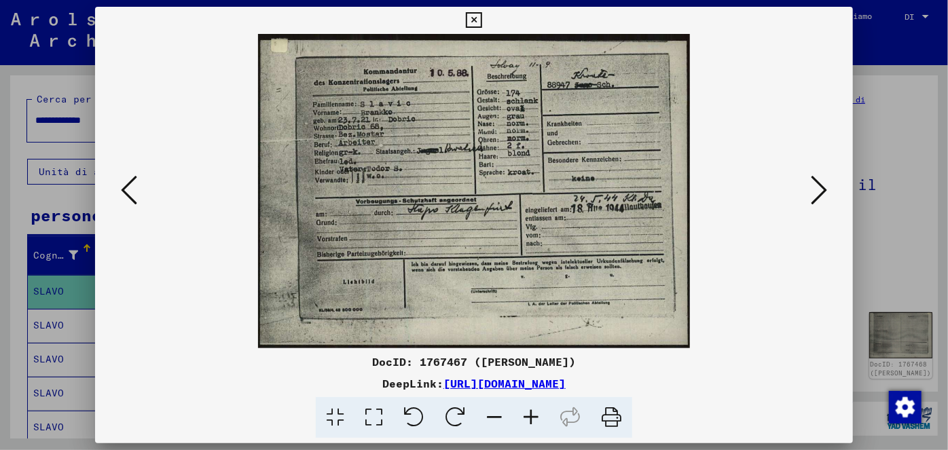
drag, startPoint x: 541, startPoint y: 416, endPoint x: 524, endPoint y: 419, distance: 17.9
click at [541, 416] on icon at bounding box center [531, 417] width 37 height 41
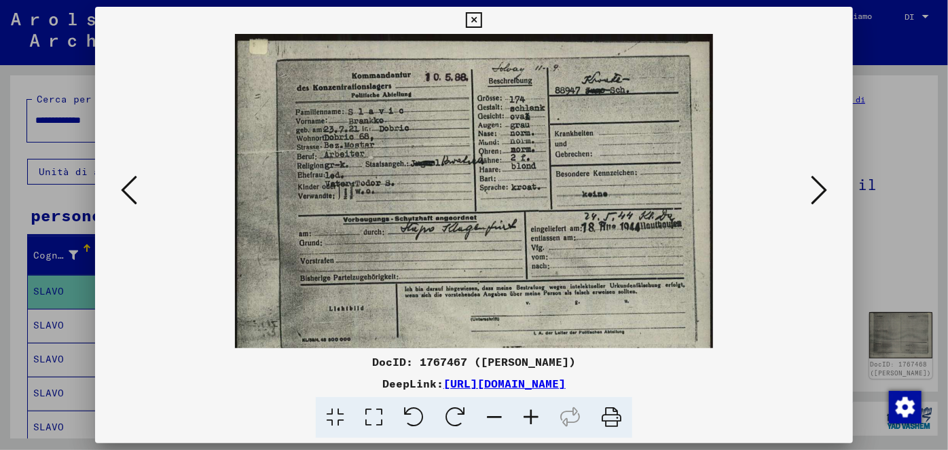
click at [528, 414] on icon at bounding box center [531, 417] width 37 height 41
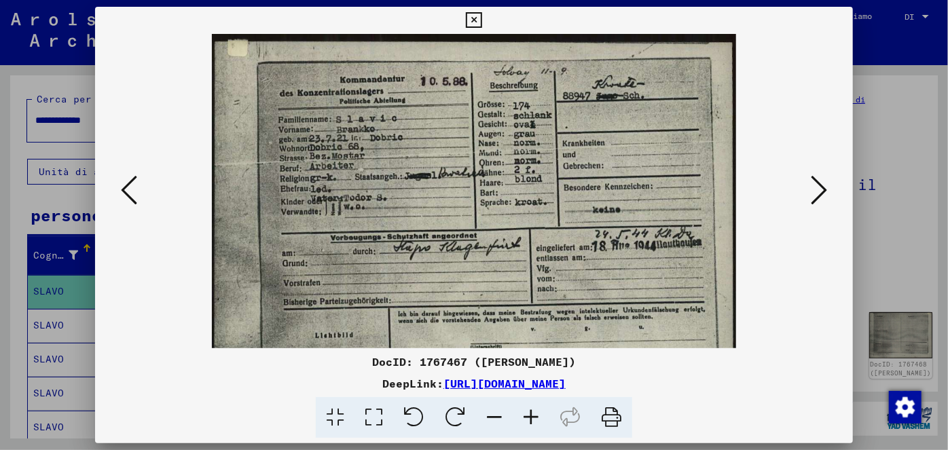
click at [532, 414] on icon at bounding box center [531, 417] width 37 height 41
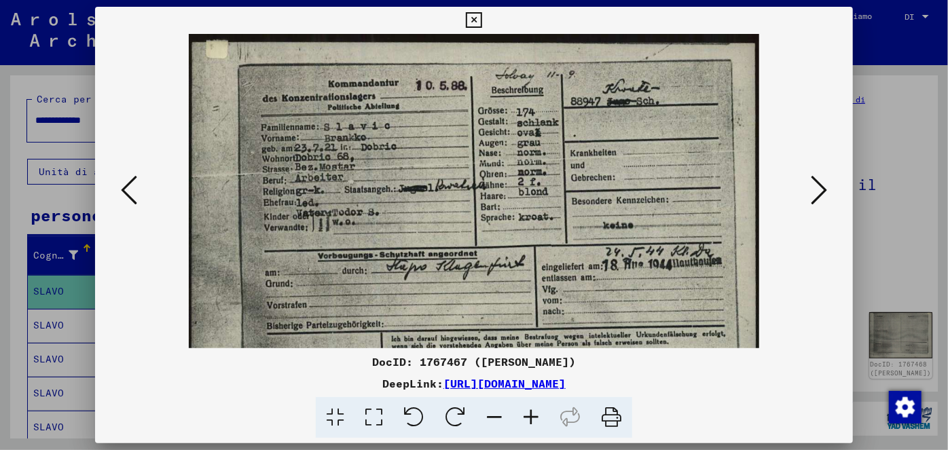
click at [532, 414] on icon at bounding box center [531, 417] width 37 height 41
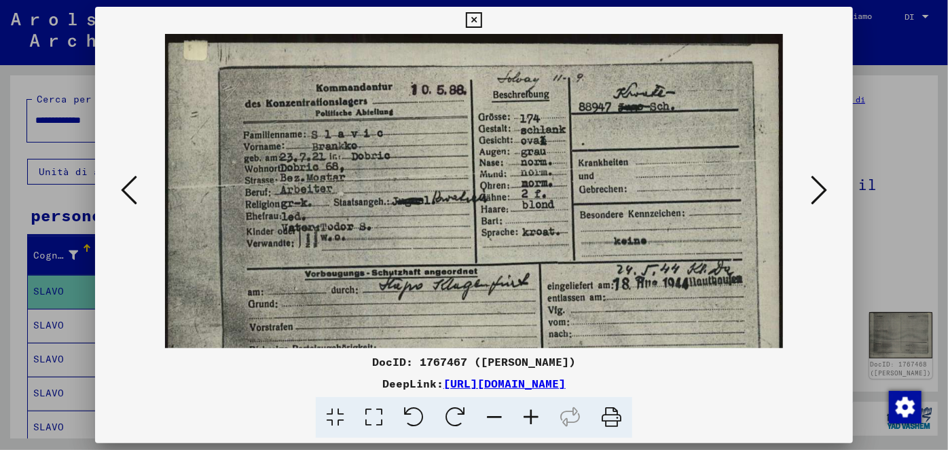
click at [478, 15] on icon at bounding box center [474, 20] width 16 height 16
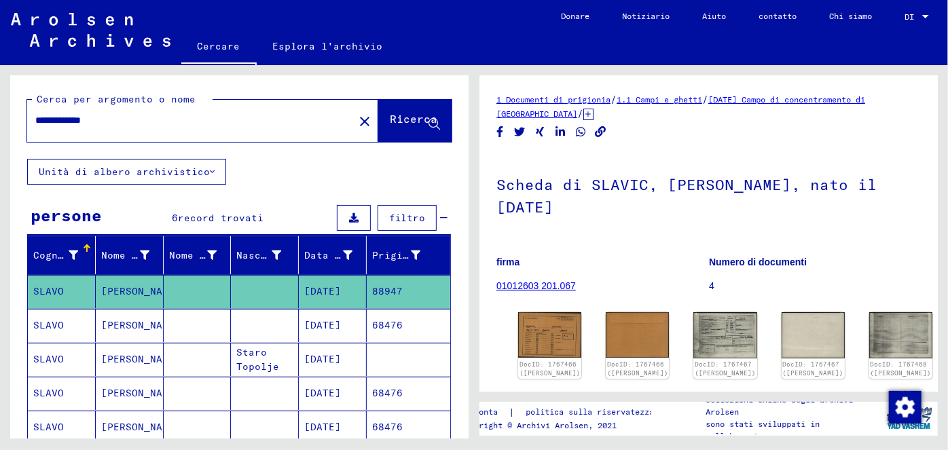
click at [340, 327] on font "[DATE]" at bounding box center [322, 325] width 37 height 12
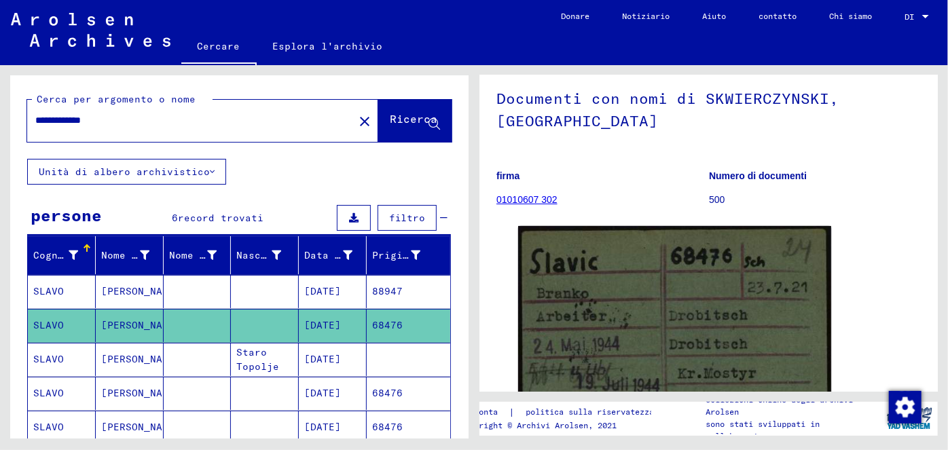
scroll to position [99, 0]
